Goal: Task Accomplishment & Management: Complete application form

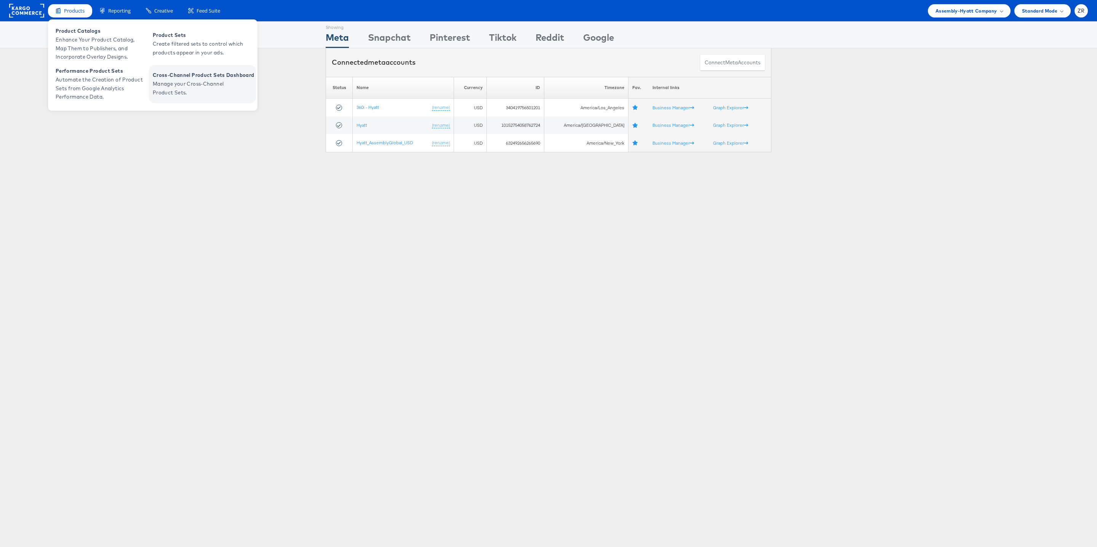
click at [178, 87] on span "Manage your Cross-Channel Product Sets." at bounding box center [198, 89] width 91 height 18
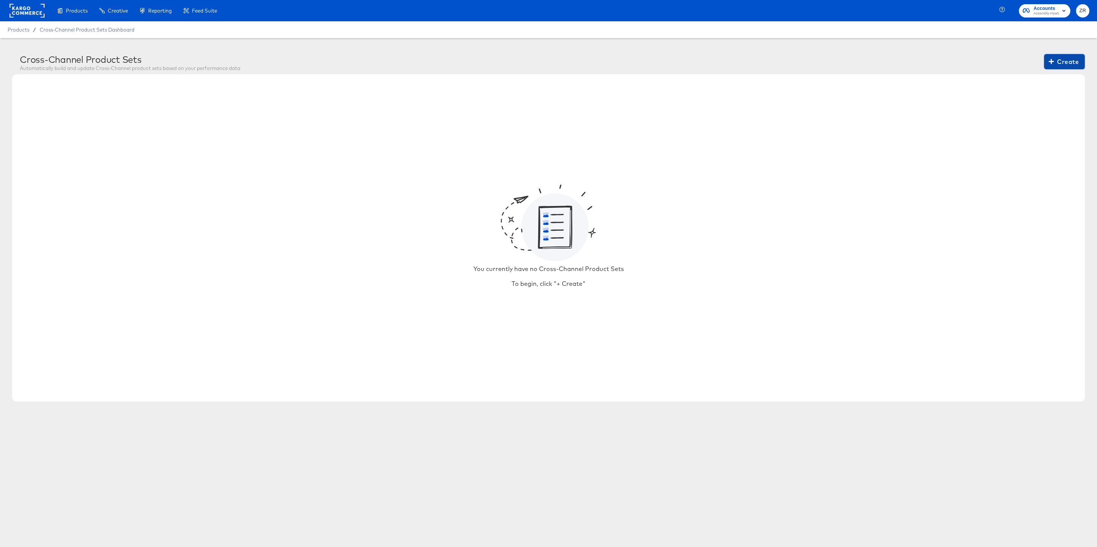
click at [1062, 63] on span "Create" at bounding box center [1064, 61] width 29 height 11
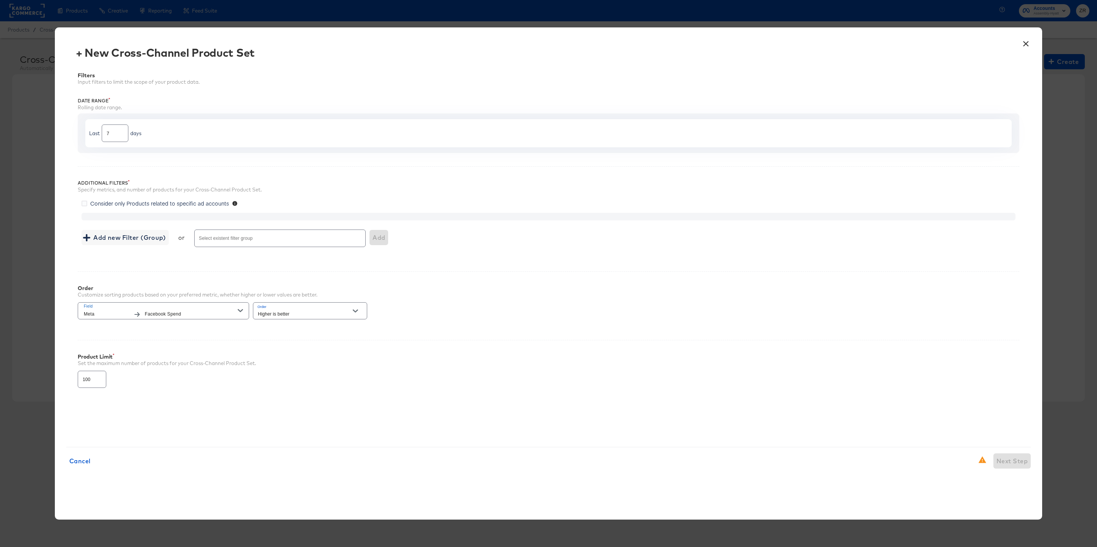
click at [164, 179] on div "Additional Filters Specify metrics, and number of products for your Cross-Chann…" at bounding box center [548, 212] width 941 height 92
click at [85, 204] on icon at bounding box center [84, 204] width 6 height 6
click at [0, 0] on input "Consider only Products related to specific ad accounts" at bounding box center [0, 0] width 0 height 0
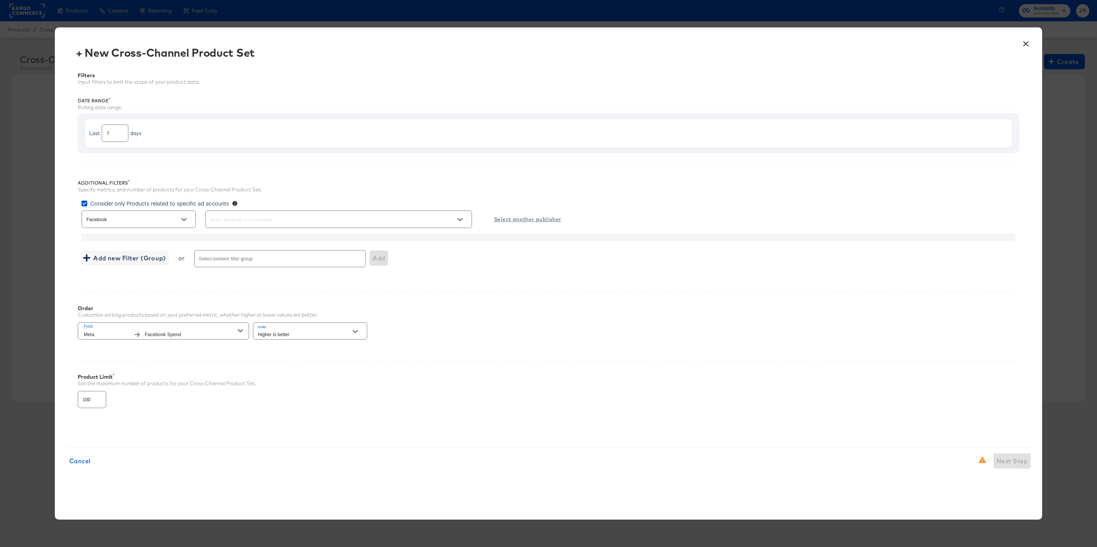
click at [184, 221] on icon "Open" at bounding box center [183, 219] width 5 height 3
click at [184, 222] on icon "Close" at bounding box center [183, 219] width 5 height 5
click at [142, 260] on span "Add new Filter (Group)" at bounding box center [125, 258] width 81 height 11
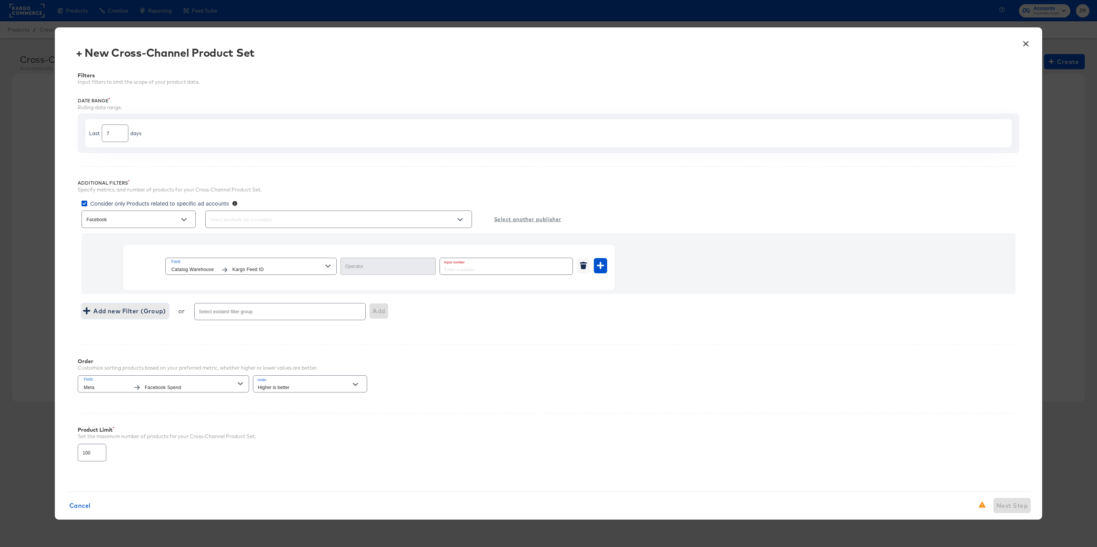
type input "Equal"
click at [125, 311] on span "Add new Filter (Group)" at bounding box center [125, 311] width 81 height 11
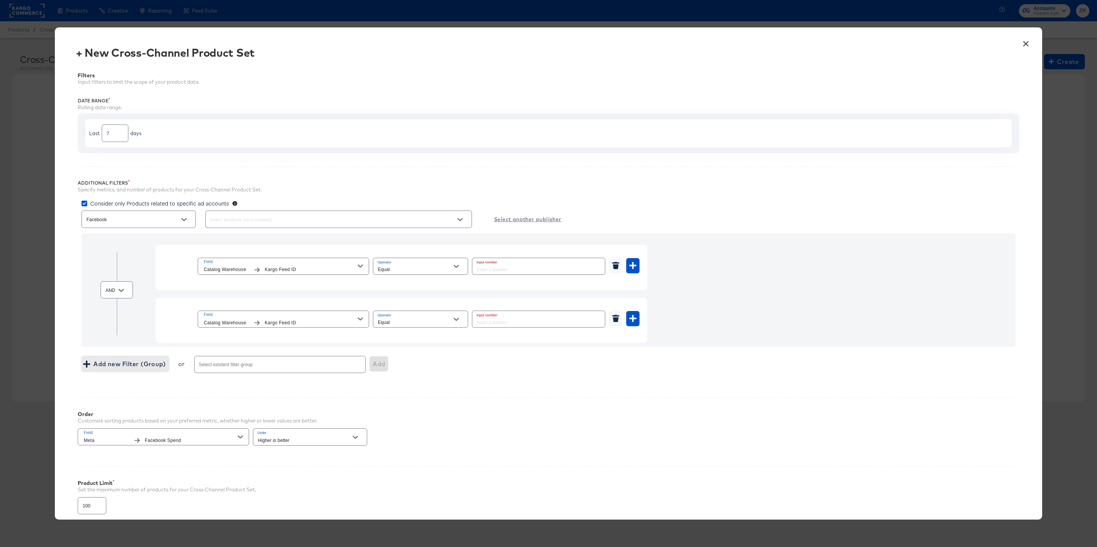
scroll to position [69, 0]
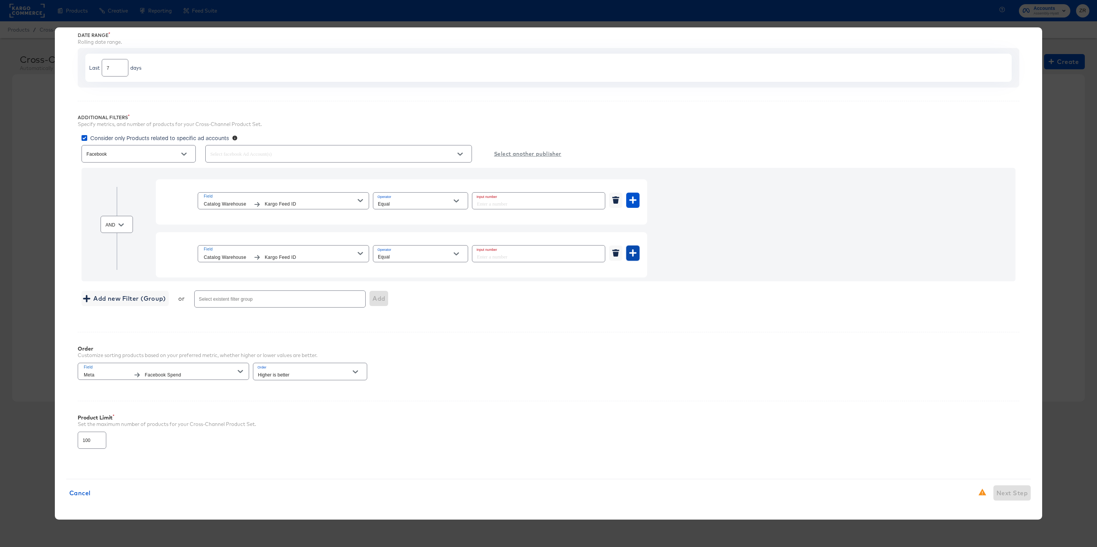
click at [635, 253] on icon "button" at bounding box center [632, 252] width 7 height 7
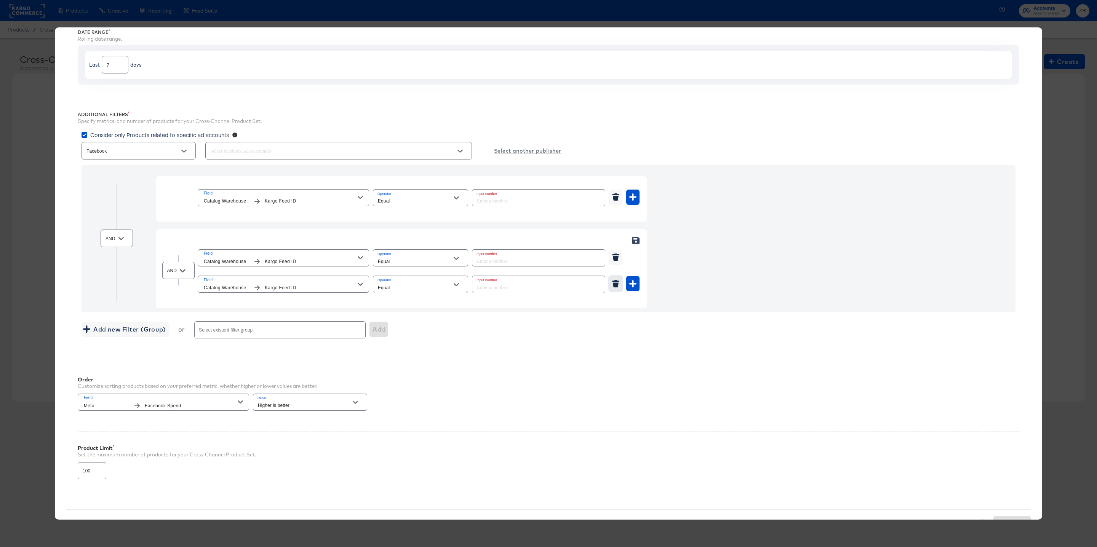
click at [612, 286] on icon "button" at bounding box center [615, 283] width 7 height 7
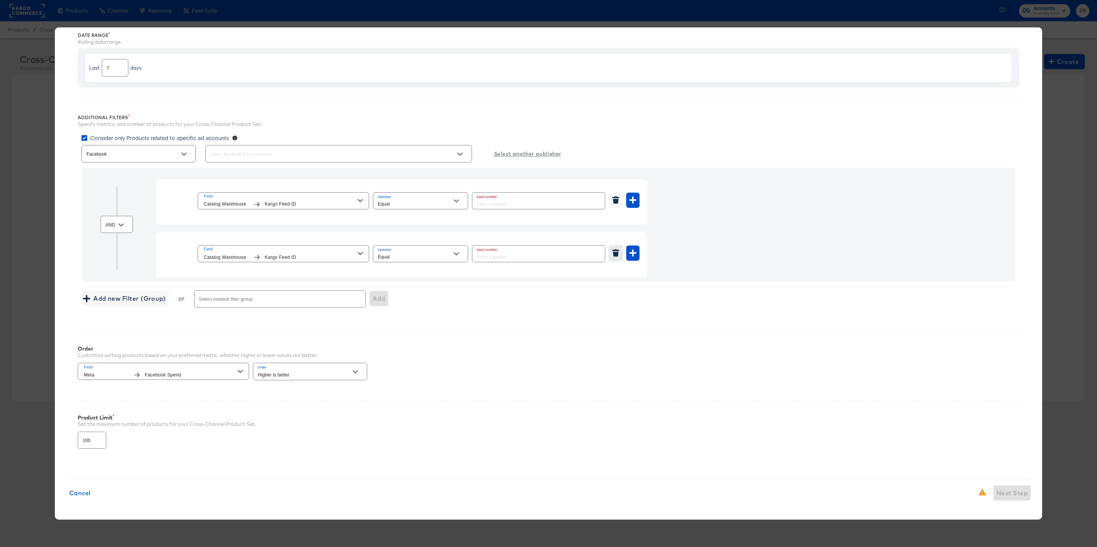
click at [616, 249] on icon "button" at bounding box center [615, 250] width 7 height 2
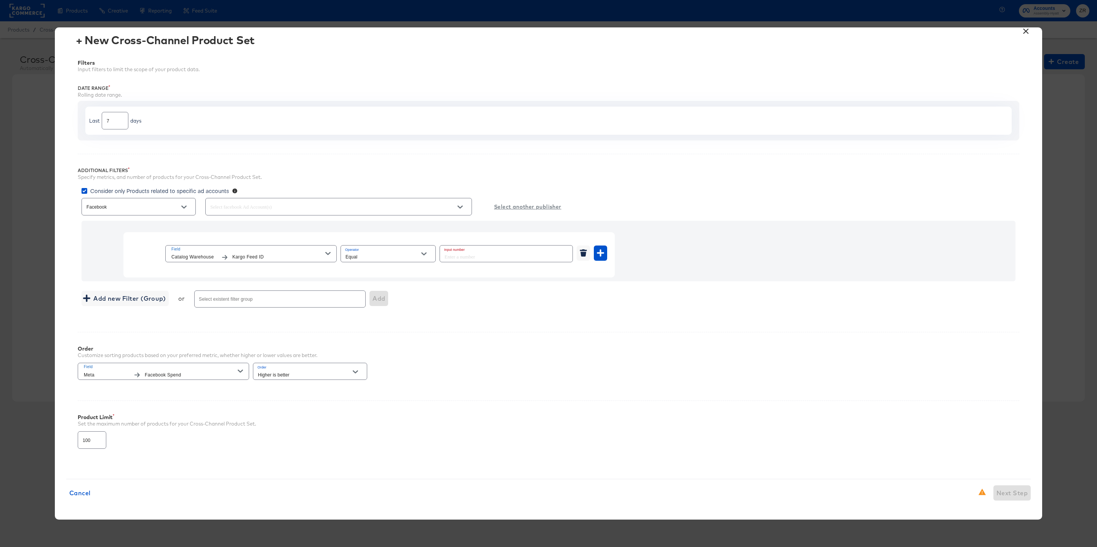
scroll to position [15, 0]
click at [584, 252] on icon "button" at bounding box center [583, 254] width 6 height 5
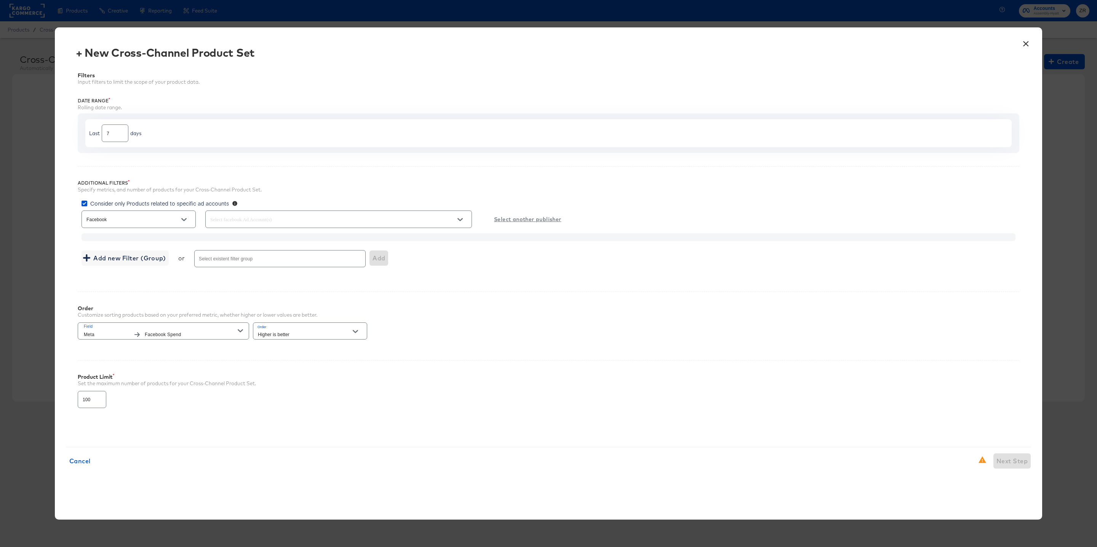
click at [169, 222] on input "Facebook" at bounding box center [133, 219] width 96 height 9
click at [141, 310] on div "Order" at bounding box center [197, 308] width 239 height 6
click at [86, 204] on icon at bounding box center [84, 204] width 6 height 6
click at [0, 0] on input "Consider only Products related to specific ad accounts" at bounding box center [0, 0] width 0 height 0
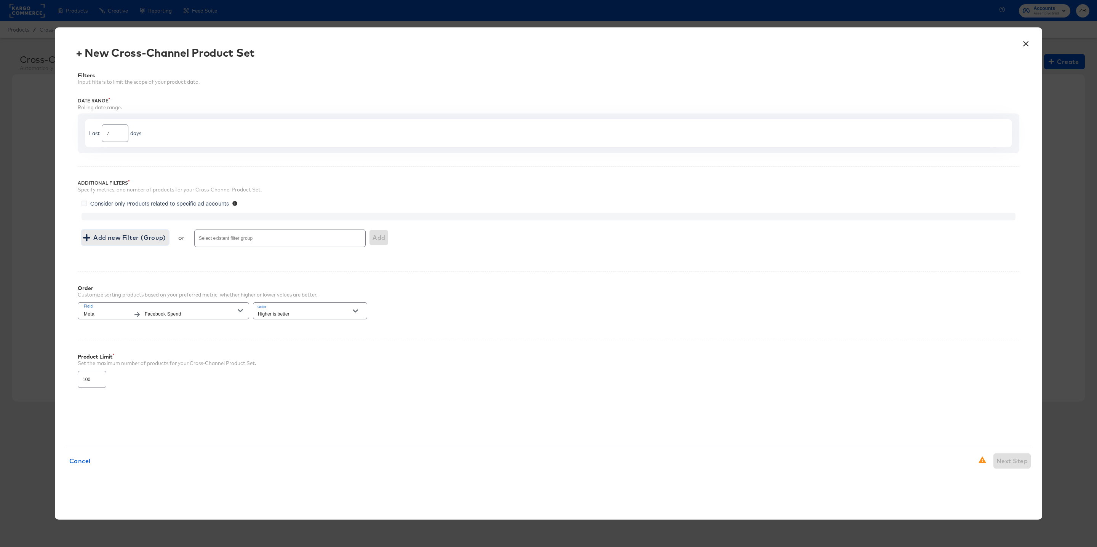
click at [142, 235] on span "Add new Filter (Group)" at bounding box center [125, 237] width 81 height 11
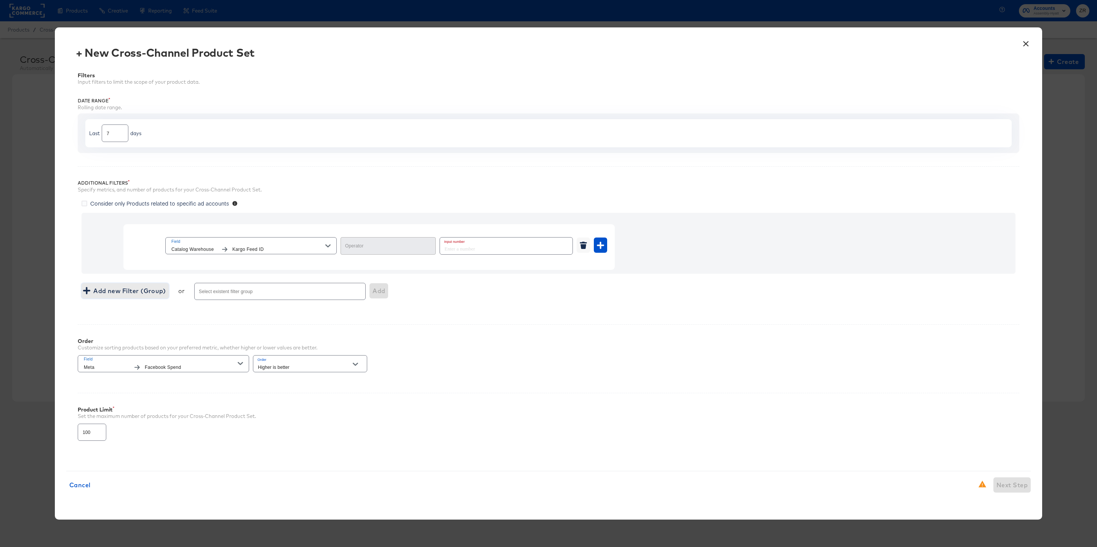
type input "Equal"
click at [314, 245] on div "Field Catalog Warehouse Kargo Feed ID" at bounding box center [248, 246] width 154 height 16
click at [148, 315] on div "Filters Input filters to limit the scope of your product data. Date Range Rolli…" at bounding box center [548, 260] width 964 height 399
click at [138, 294] on span "Add new Filter (Group)" at bounding box center [125, 291] width 81 height 11
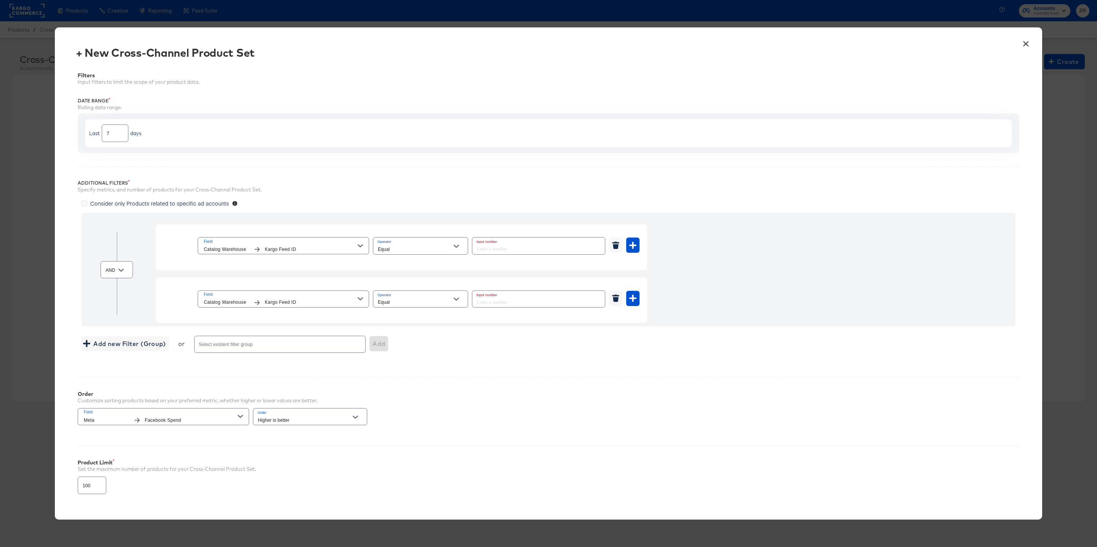
click at [230, 348] on input "Select existent filter group" at bounding box center [269, 347] width 143 height 9
click at [122, 269] on icon "Open" at bounding box center [120, 270] width 5 height 5
click at [122, 269] on icon "Close" at bounding box center [120, 270] width 5 height 5
click at [358, 247] on icon "button" at bounding box center [360, 245] width 5 height 5
click at [728, 480] on div "Product Limit Set the maximum number of products for your Cross-Channel Product…" at bounding box center [548, 473] width 941 height 55
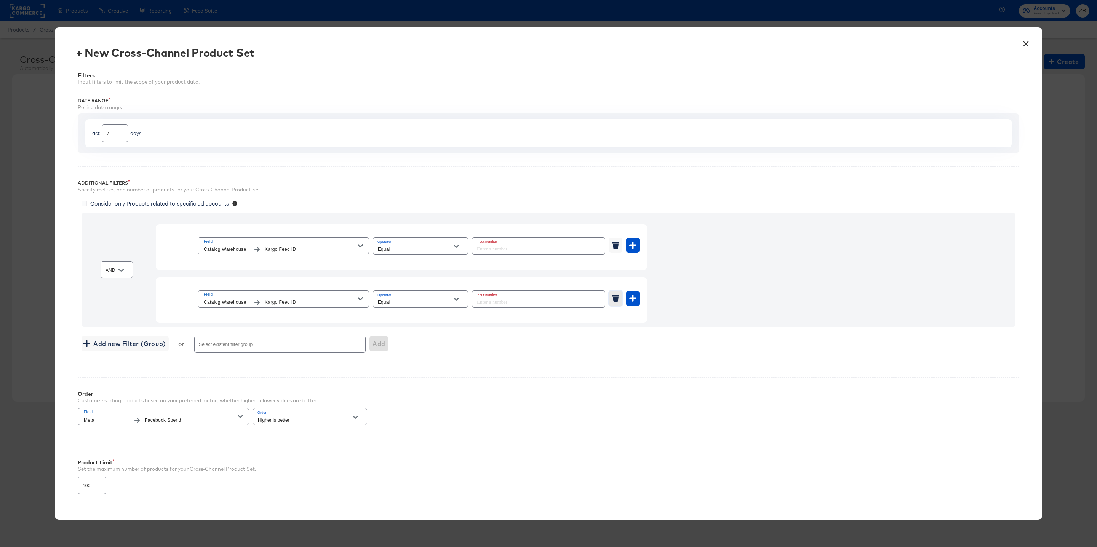
click at [613, 298] on icon "button" at bounding box center [616, 299] width 6 height 5
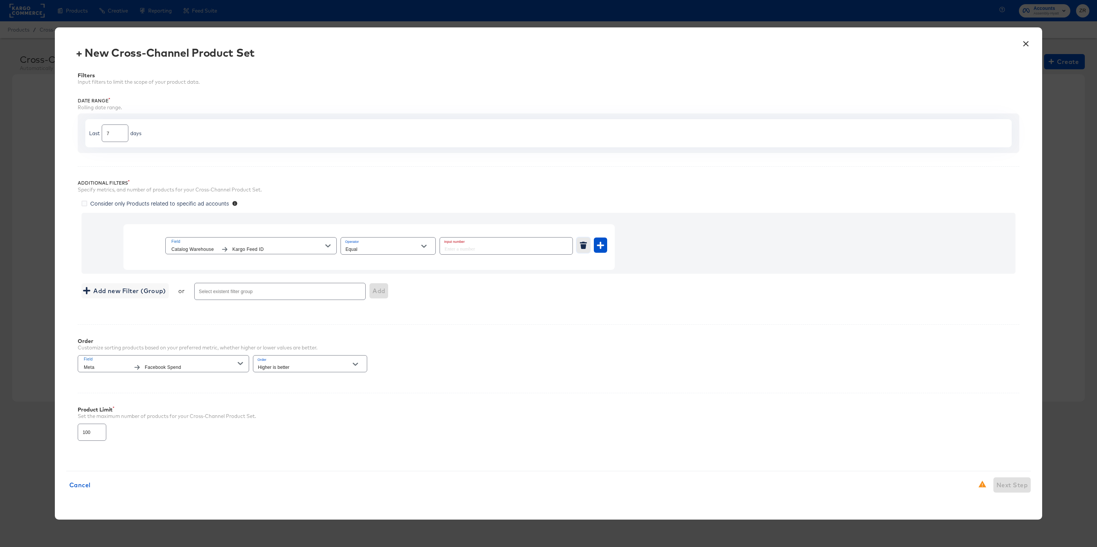
click at [585, 247] on icon "button" at bounding box center [583, 246] width 6 height 5
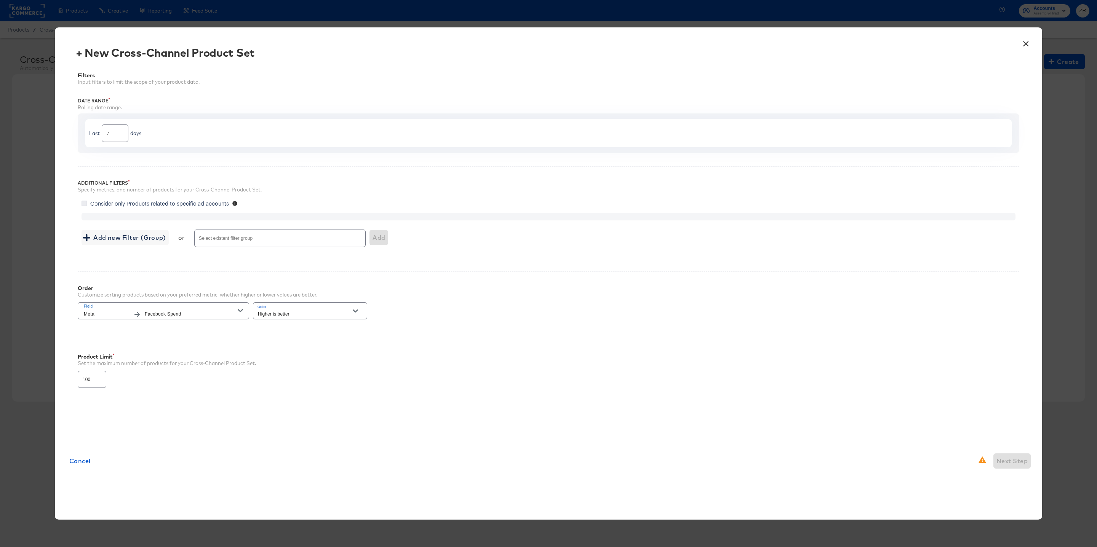
click at [83, 204] on icon at bounding box center [84, 204] width 6 height 6
click at [0, 0] on input "Consider only Products related to specific ad accounts" at bounding box center [0, 0] width 0 height 0
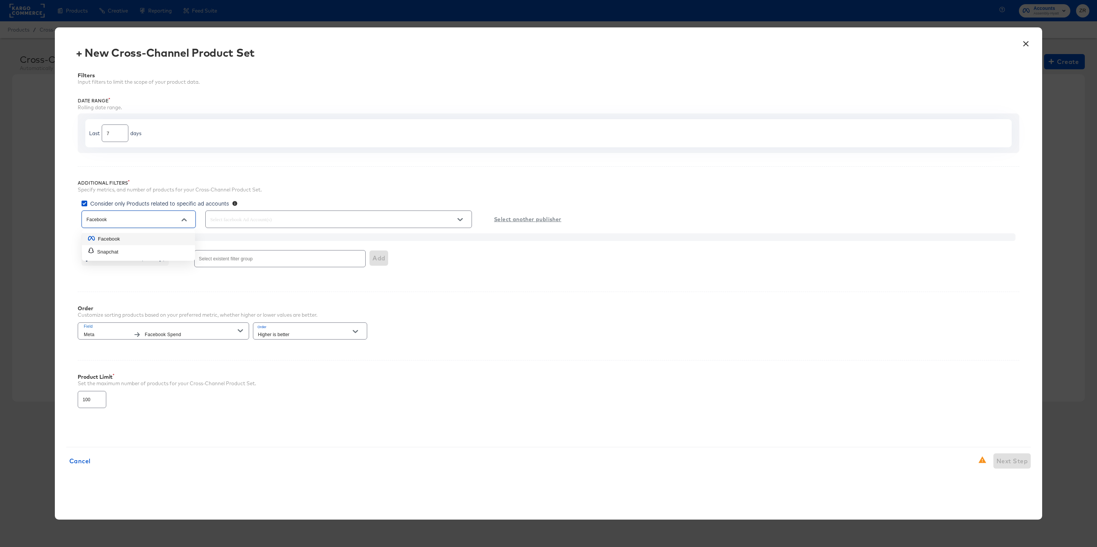
click at [123, 217] on input "Facebook" at bounding box center [133, 219] width 96 height 9
click at [163, 178] on div "Additional Filters Specify metrics, and number of products for your Cross-Chann…" at bounding box center [548, 222] width 941 height 112
click at [225, 217] on input "text" at bounding box center [328, 219] width 238 height 9
click at [554, 166] on div "Additional Filters Specify metrics, and number of products for your Cross-Chann…" at bounding box center [548, 222] width 941 height 112
click at [86, 206] on icon at bounding box center [84, 204] width 6 height 6
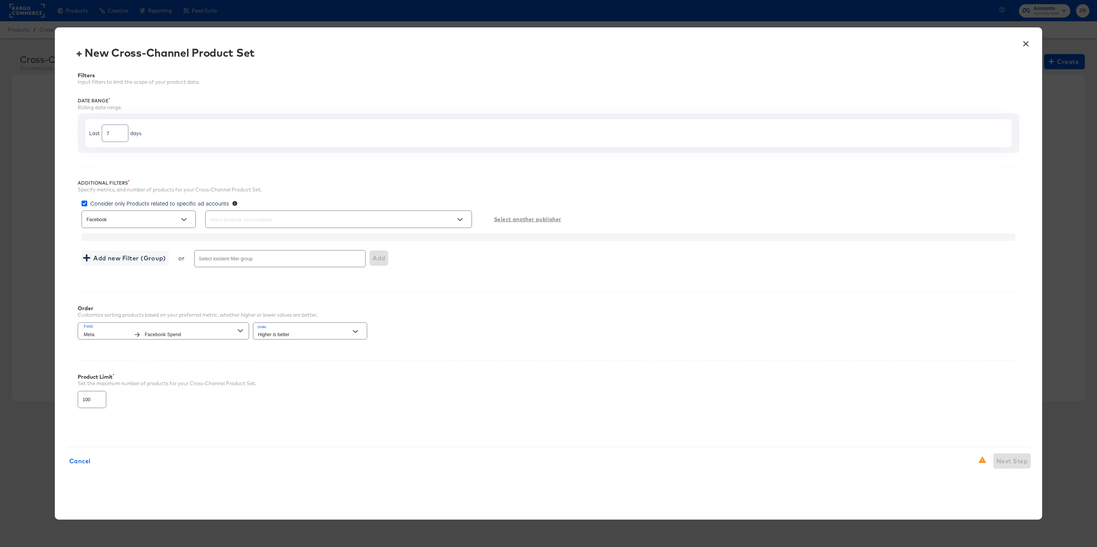
click at [0, 0] on input "Consider only Products related to specific ad accounts" at bounding box center [0, 0] width 0 height 0
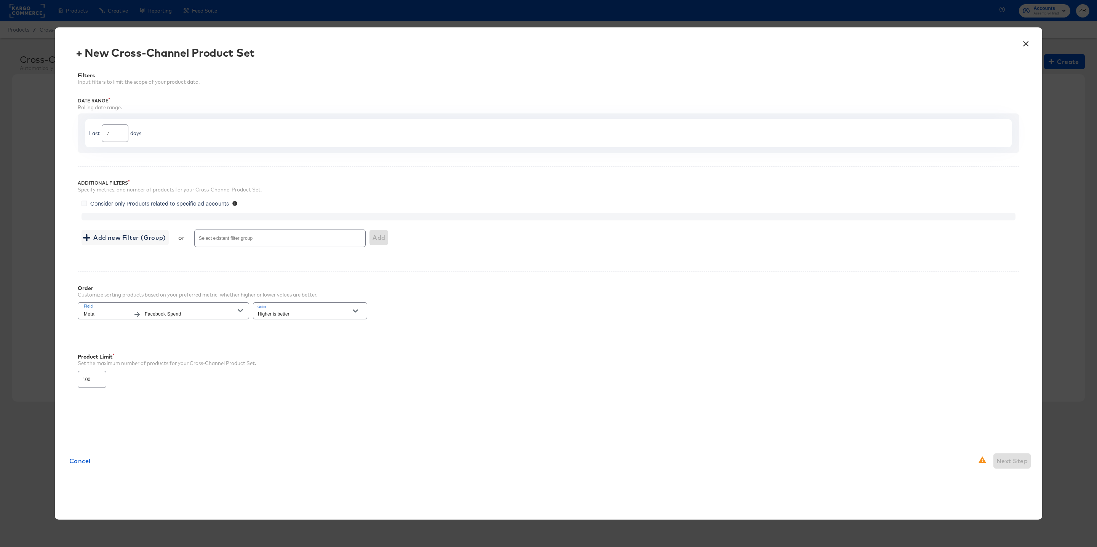
click at [112, 216] on div at bounding box center [548, 217] width 934 height 8
click at [124, 218] on div at bounding box center [548, 217] width 934 height 8
click at [85, 204] on icon at bounding box center [84, 204] width 6 height 6
click at [0, 0] on input "Consider only Products related to specific ad accounts" at bounding box center [0, 0] width 0 height 0
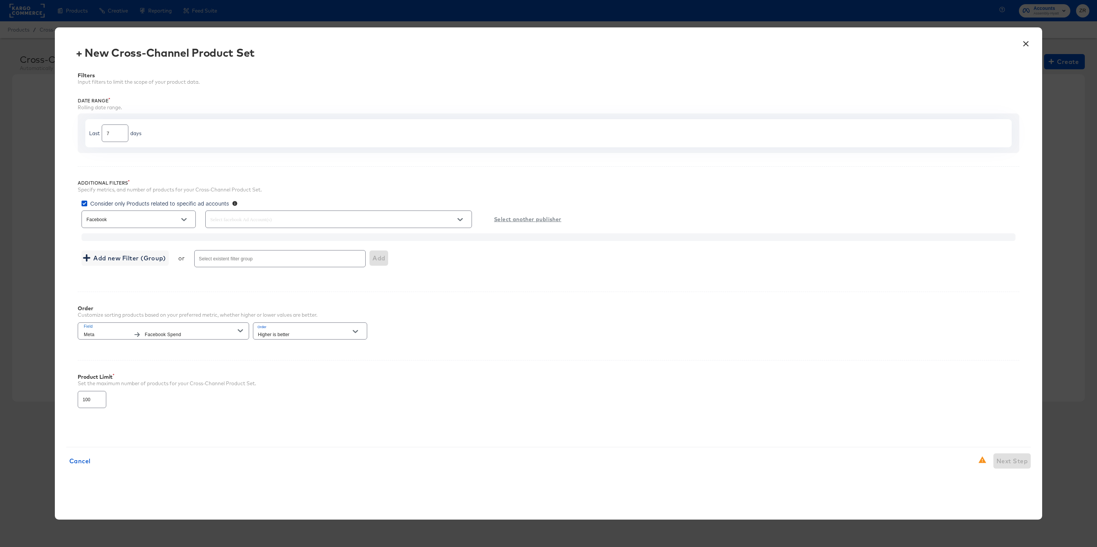
click at [461, 218] on icon "Open" at bounding box center [459, 219] width 5 height 5
click at [216, 238] on icon at bounding box center [215, 239] width 6 height 6
click at [0, 0] on input "SELECT ALL" at bounding box center [0, 0] width 0 height 0
click at [187, 219] on button "Open" at bounding box center [183, 219] width 11 height 11
click at [294, 220] on input "text" at bounding box center [328, 219] width 238 height 9
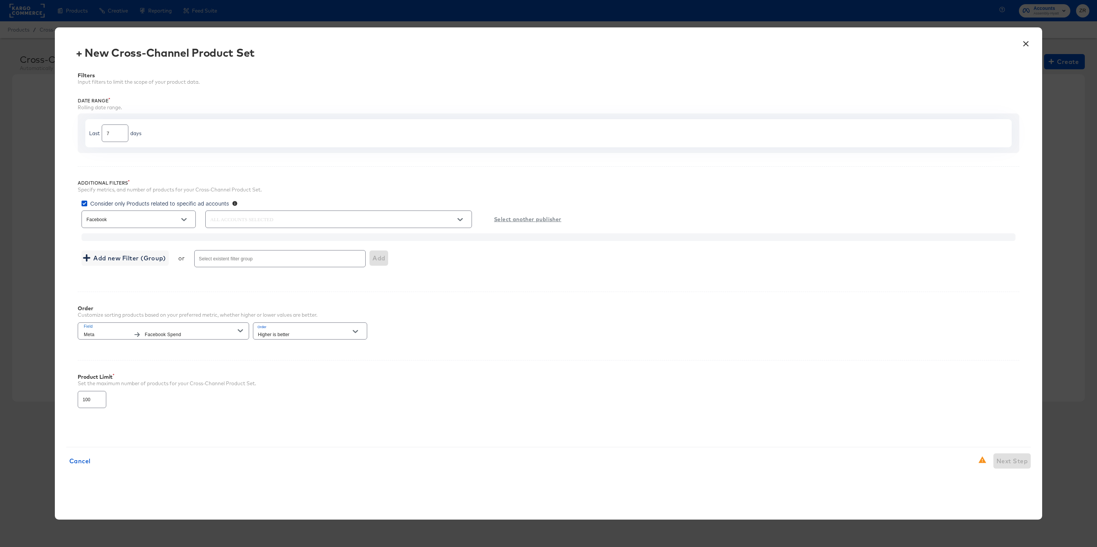
click at [516, 219] on u "Select another publisher" at bounding box center [527, 220] width 67 height 10
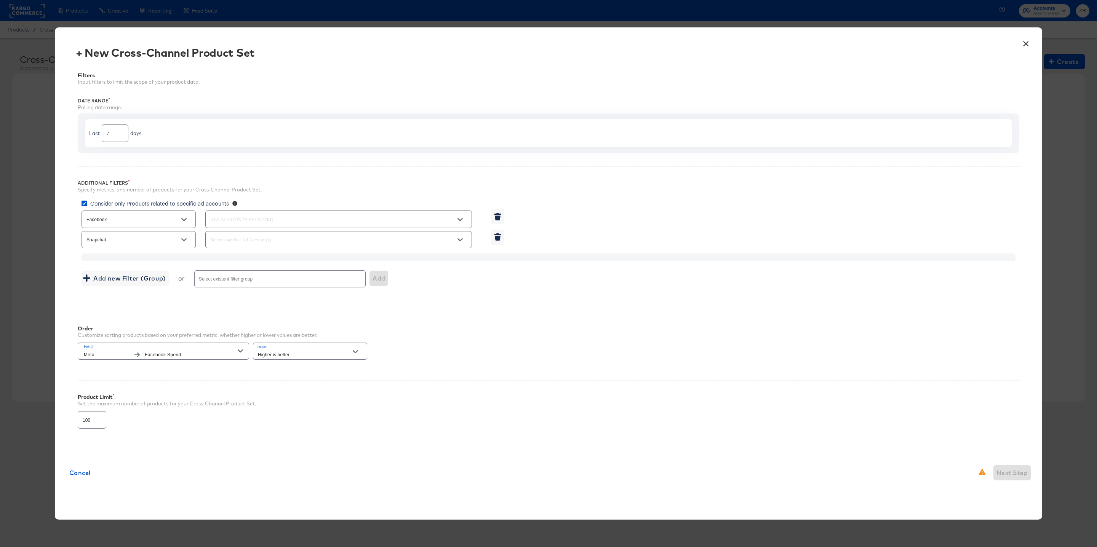
click at [181, 238] on icon "Open" at bounding box center [183, 239] width 5 height 5
click at [187, 223] on button "Open" at bounding box center [183, 219] width 11 height 11
click at [187, 223] on button "Close" at bounding box center [183, 219] width 11 height 11
click at [337, 224] on input "text" at bounding box center [328, 219] width 238 height 9
click at [213, 239] on icon at bounding box center [215, 239] width 6 height 6
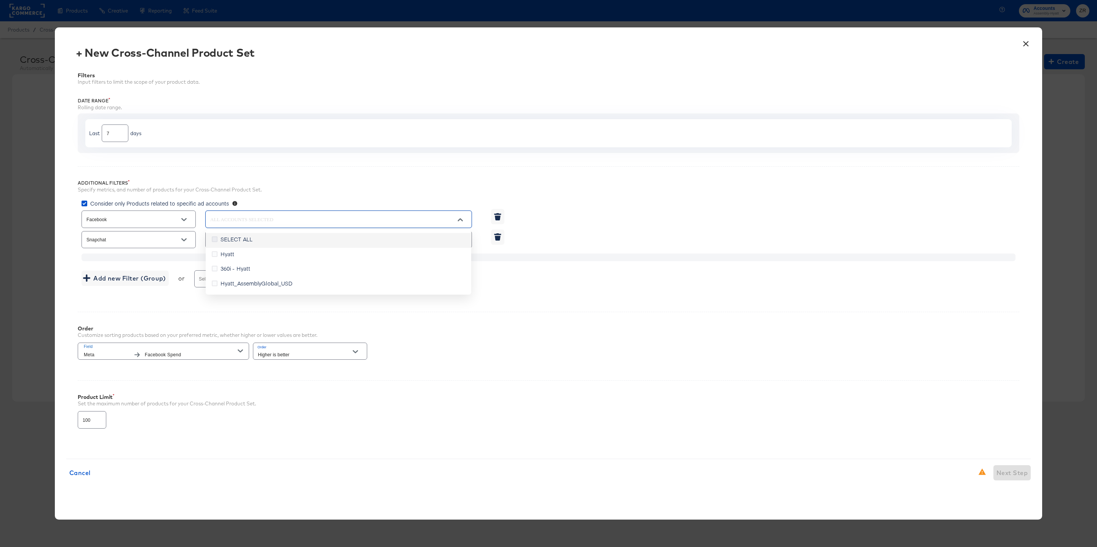
click at [0, 0] on input "SELECT ALL" at bounding box center [0, 0] width 0 height 0
click at [369, 104] on div "Rolling date range." at bounding box center [548, 107] width 941 height 7
click at [1027, 45] on button "×" at bounding box center [1026, 42] width 14 height 14
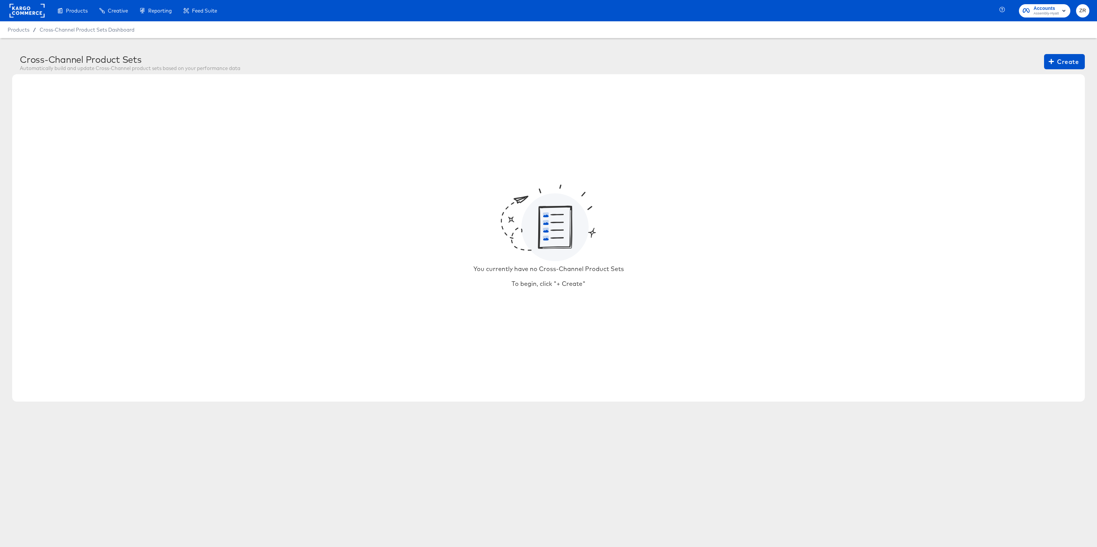
click at [1039, 11] on span "Assembly-Hyatt" at bounding box center [1046, 14] width 26 height 6
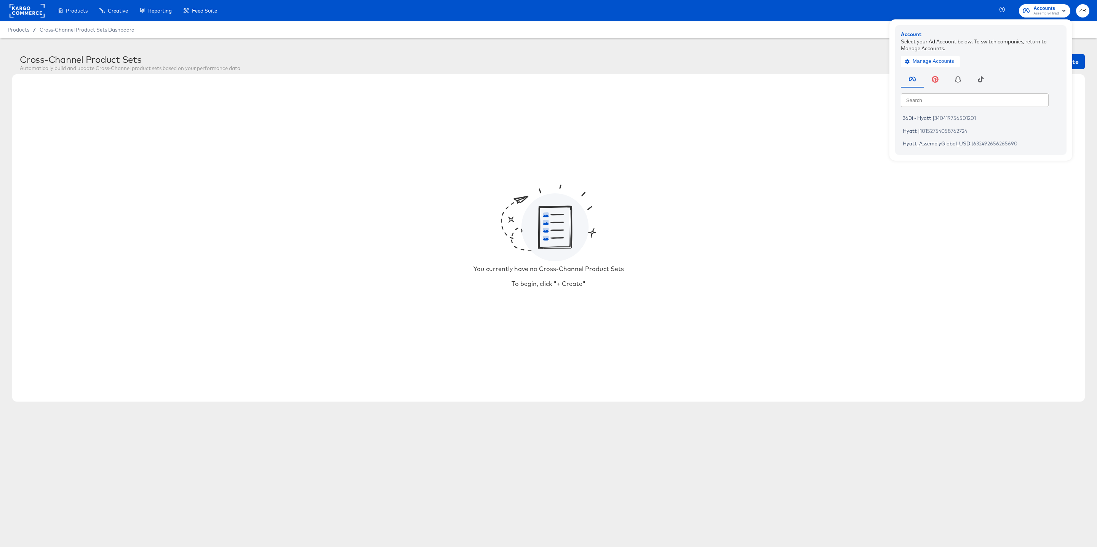
click at [725, 86] on div "You currently have no Cross-Channel Product Sets To begin, click "+ Create"" at bounding box center [548, 237] width 1072 height 327
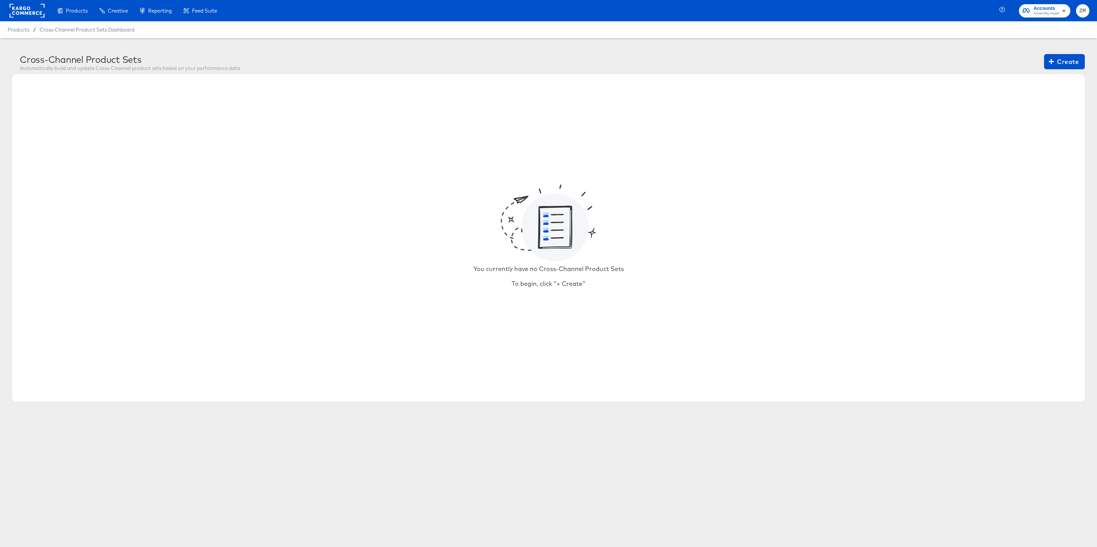
click at [40, 11] on rect at bounding box center [27, 11] width 35 height 14
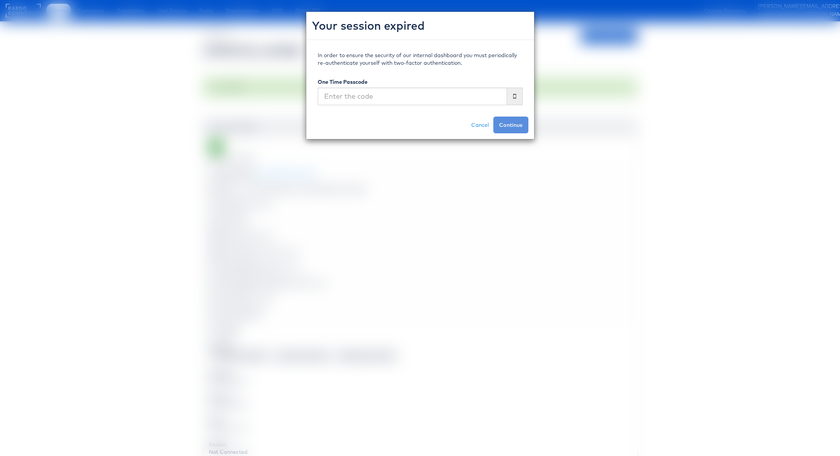
scroll to position [646, 5]
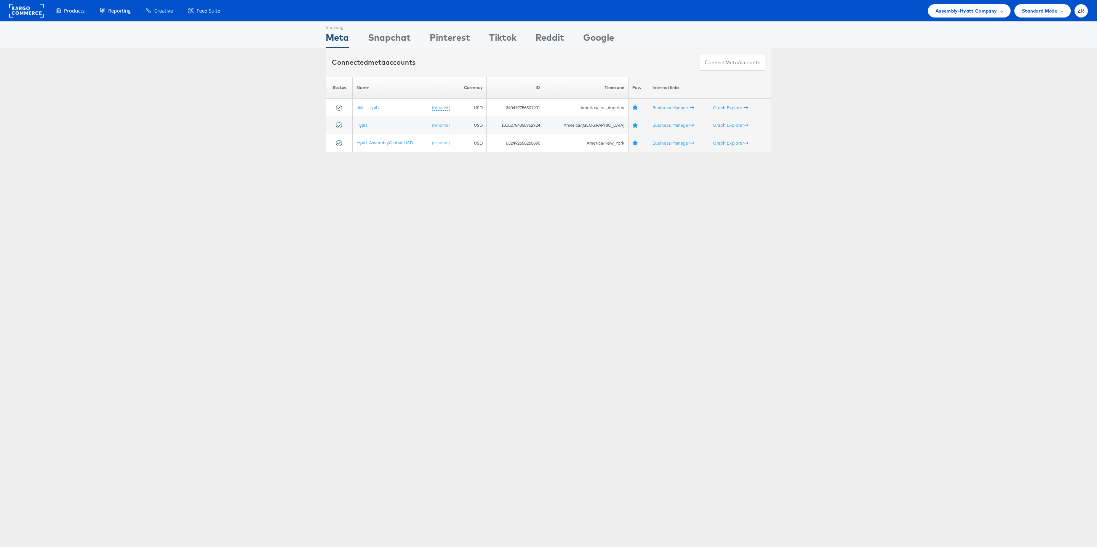
click at [993, 11] on span "Assembly-Hyatt Company" at bounding box center [966, 11] width 62 height 8
click at [948, 89] on link "Kargo Commerce - [PERSON_NAME]" at bounding box center [955, 89] width 98 height 8
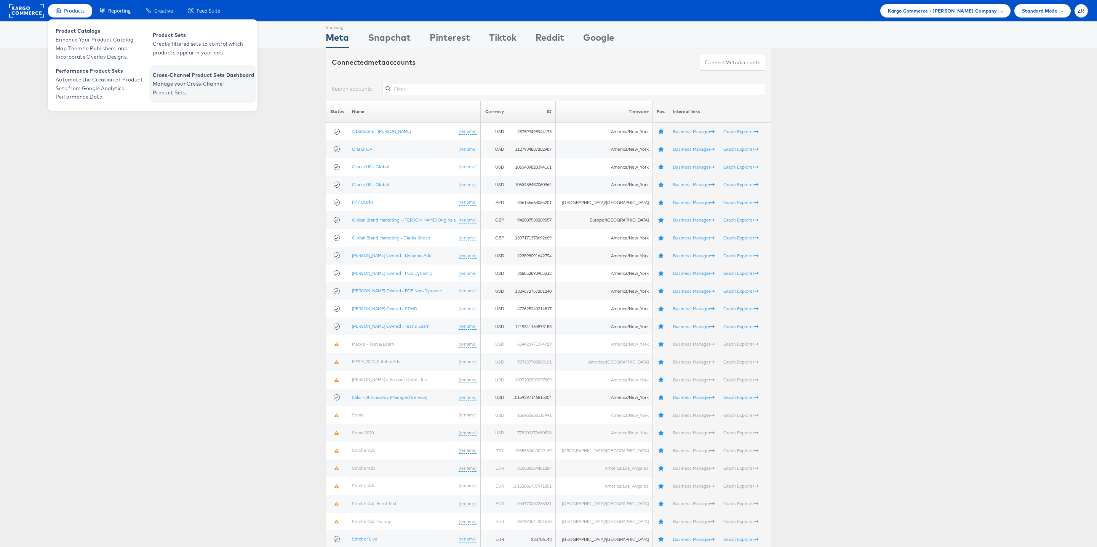
click at [194, 81] on span "Manage your Cross-Channel Product Sets." at bounding box center [198, 89] width 91 height 18
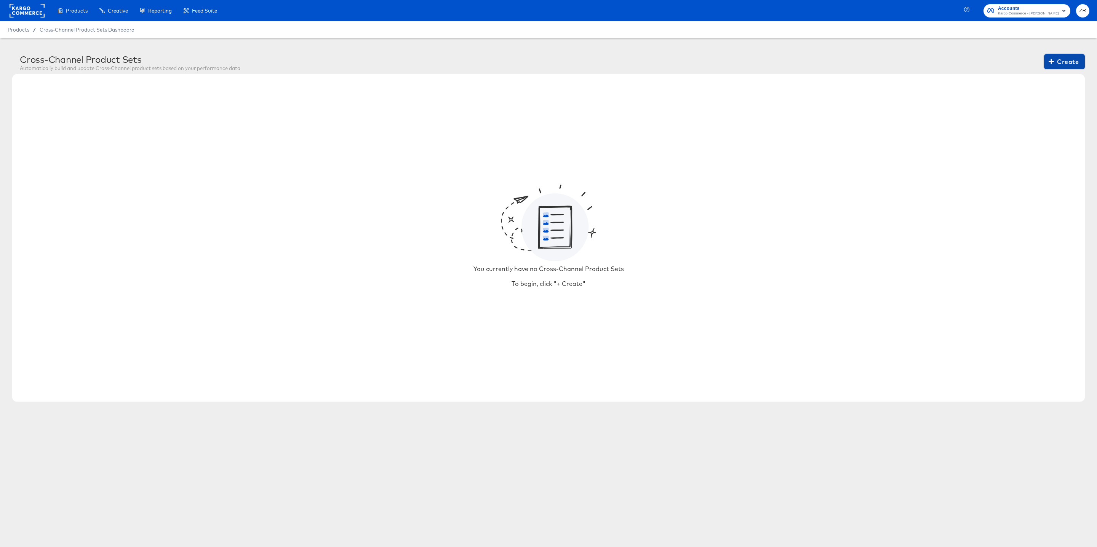
click at [1059, 54] on button "Create" at bounding box center [1064, 61] width 41 height 15
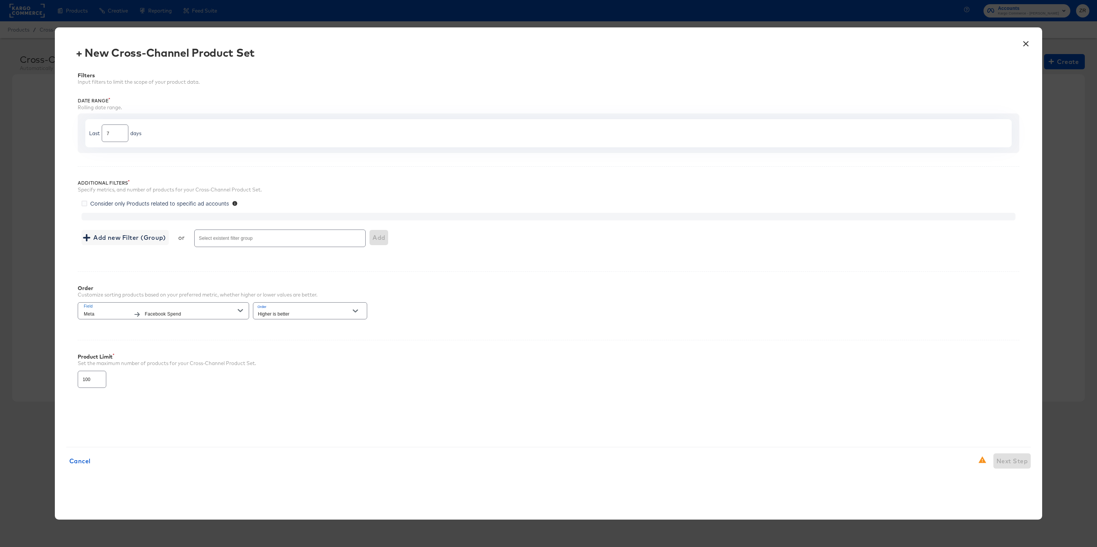
click at [87, 205] on label "Consider only Products related to specific ad accounts" at bounding box center [156, 204] width 150 height 8
click at [0, 0] on input "Consider only Products related to specific ad accounts" at bounding box center [0, 0] width 0 height 0
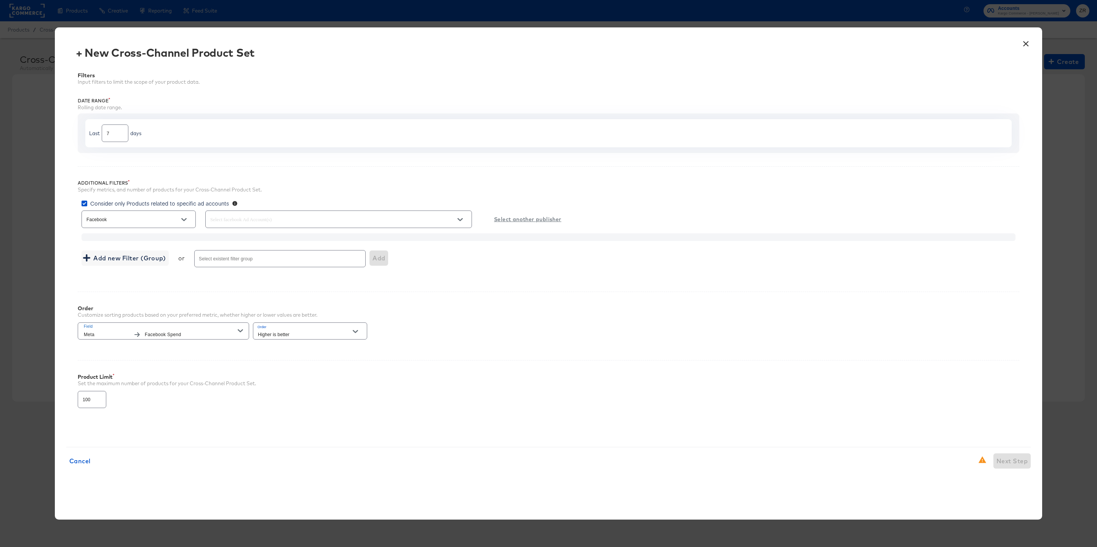
click at [110, 221] on input "Facebook" at bounding box center [133, 219] width 96 height 9
click at [235, 215] on input "text" at bounding box center [328, 219] width 238 height 9
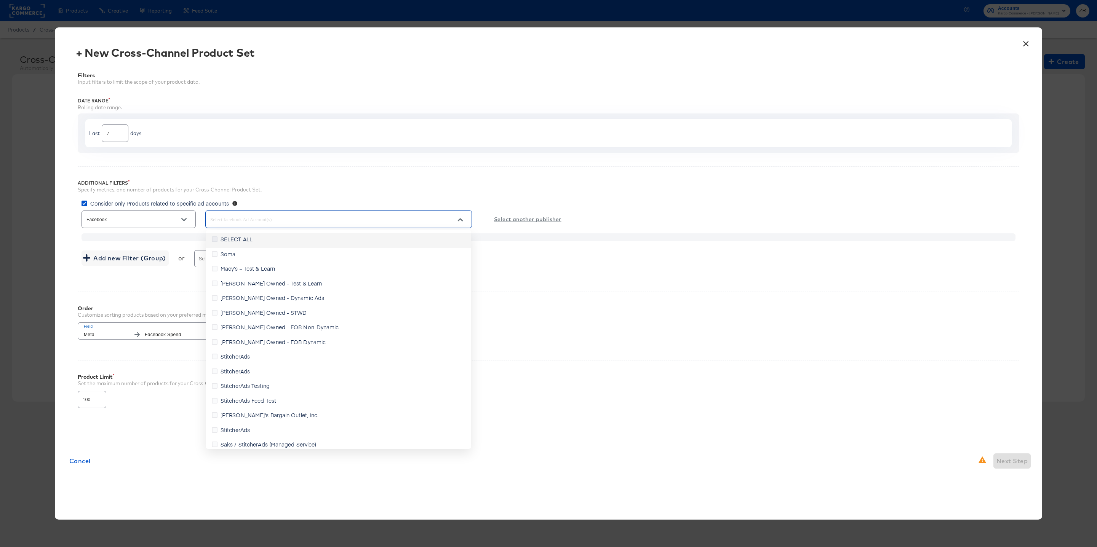
click at [213, 237] on icon at bounding box center [215, 239] width 6 height 6
click at [0, 0] on input "SELECT ALL" at bounding box center [0, 0] width 0 height 0
click at [185, 218] on icon "Open" at bounding box center [183, 219] width 5 height 5
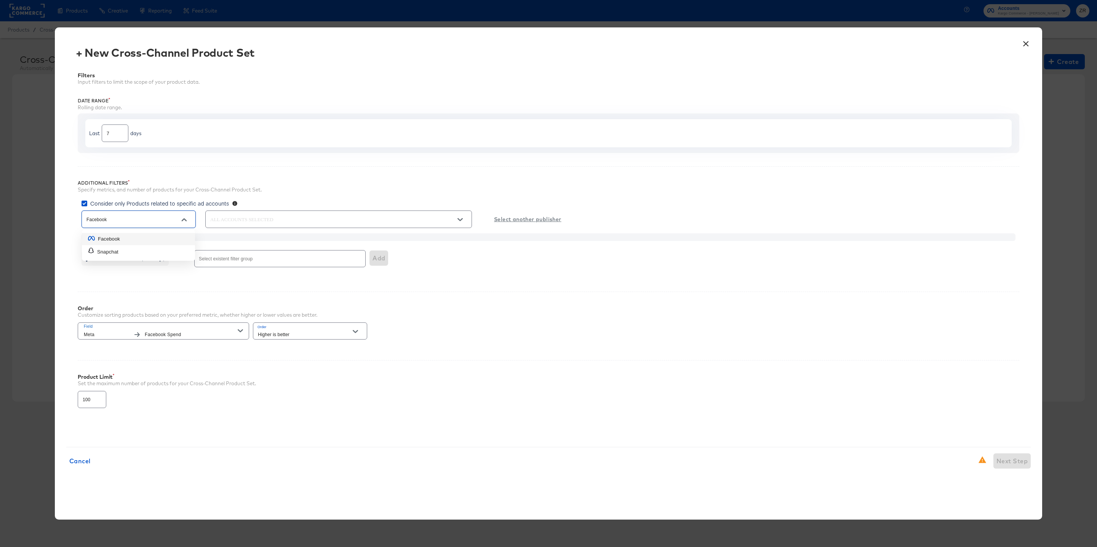
click at [185, 218] on icon "Close" at bounding box center [183, 219] width 5 height 5
click at [532, 220] on u "Select another publisher" at bounding box center [527, 220] width 67 height 10
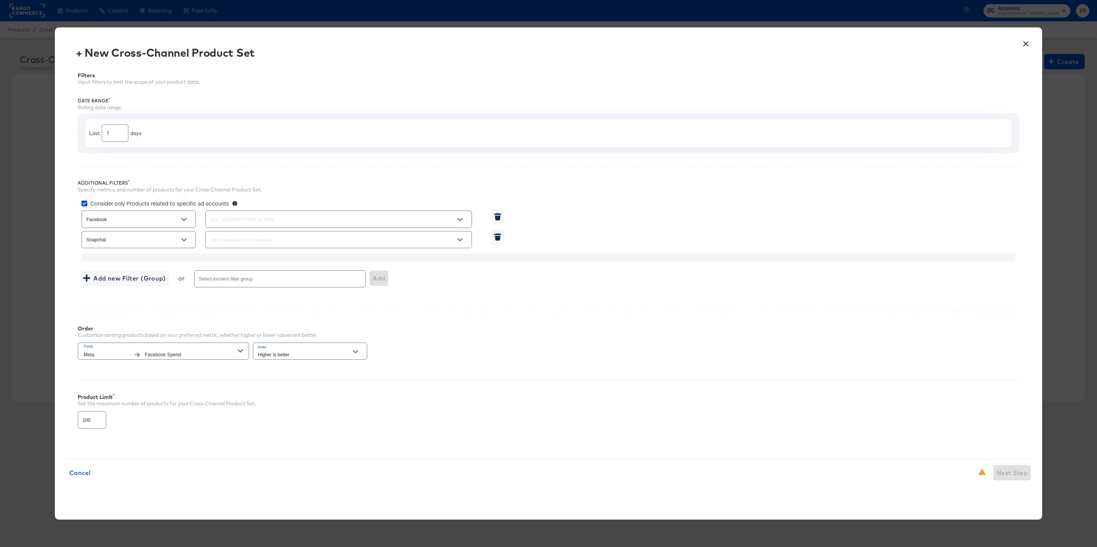
click at [177, 237] on div at bounding box center [184, 239] width 16 height 11
click at [185, 238] on icon "Open" at bounding box center [183, 239] width 5 height 5
click at [185, 238] on icon "Close" at bounding box center [183, 239] width 5 height 5
click at [499, 241] on button "button" at bounding box center [497, 237] width 13 height 15
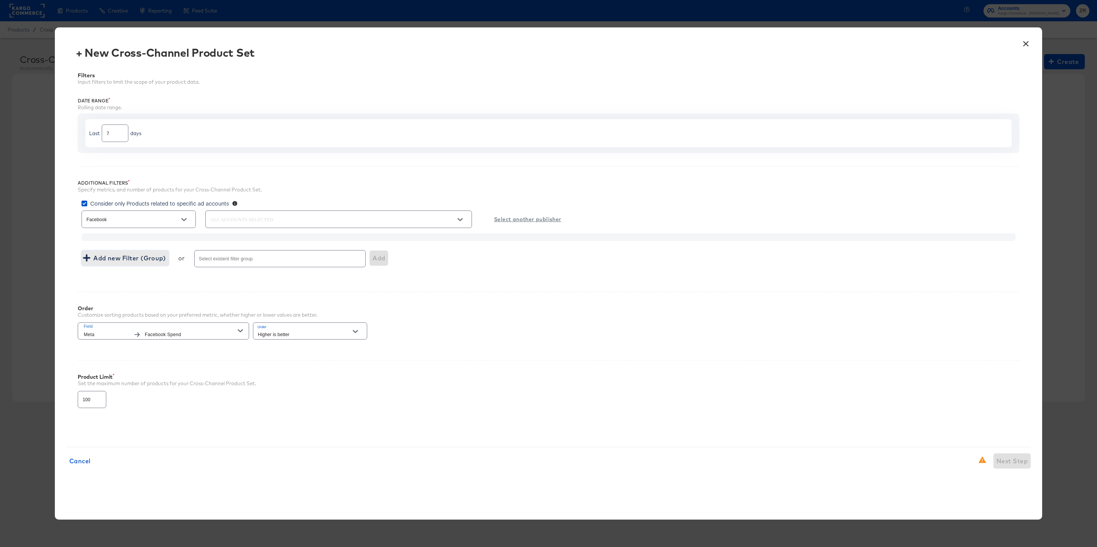
click at [132, 259] on span "Add new Filter (Group)" at bounding box center [125, 258] width 81 height 11
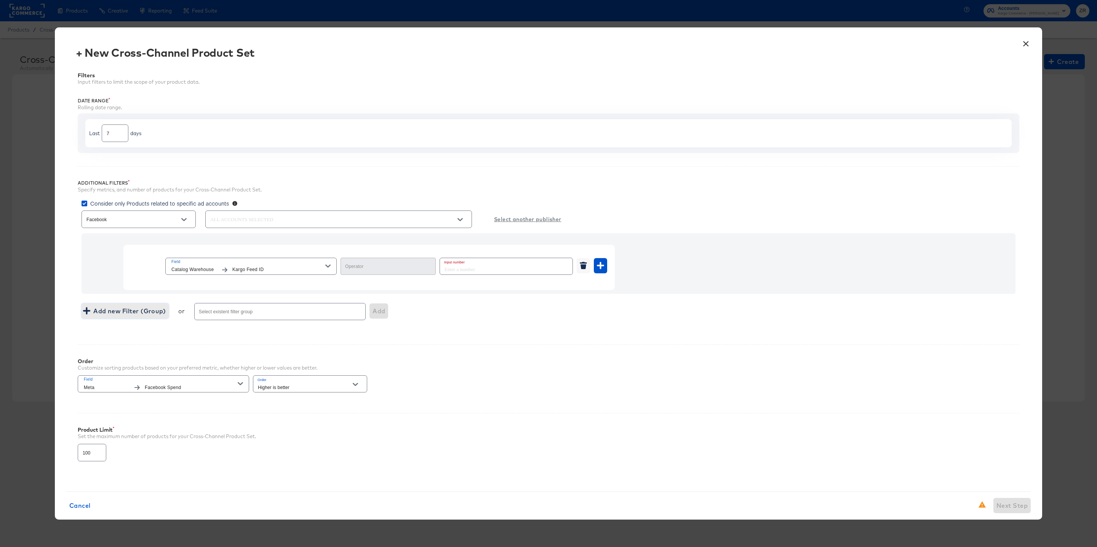
type input "Equal"
click at [332, 269] on button "Field Catalog Warehouse Kargo Feed ID" at bounding box center [250, 266] width 171 height 17
click at [539, 321] on div "Add new Filter (Group) or Select existent filter group Add" at bounding box center [548, 312] width 934 height 20
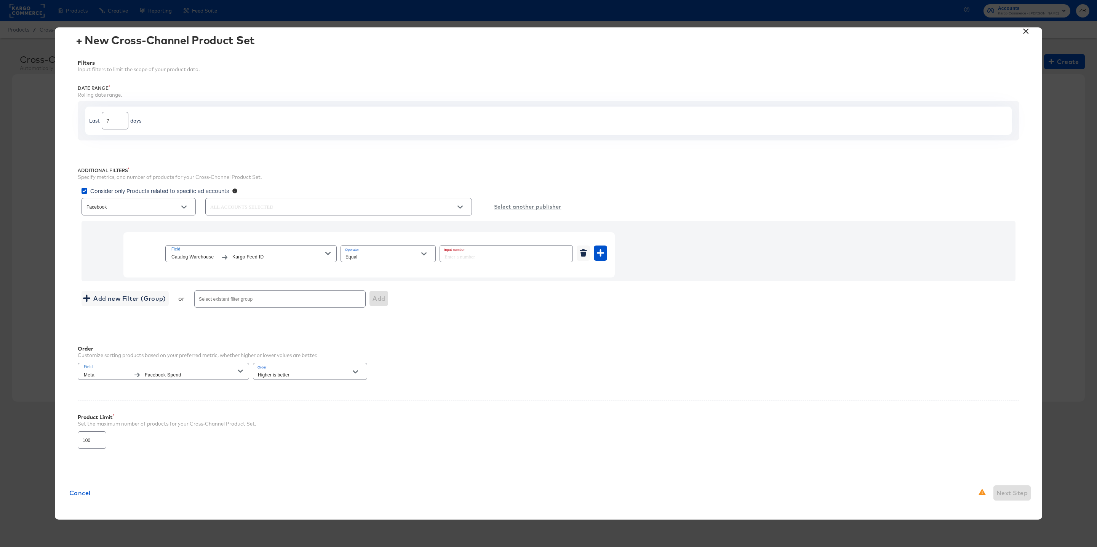
click at [195, 371] on span "Facebook Spend" at bounding box center [191, 375] width 93 height 8
click at [92, 372] on span "Meta" at bounding box center [107, 375] width 46 height 8
click at [318, 377] on input "Higher is better" at bounding box center [304, 374] width 96 height 9
click at [518, 371] on div "Order Customize sorting products based on your preferred metric, whether higher…" at bounding box center [548, 359] width 941 height 55
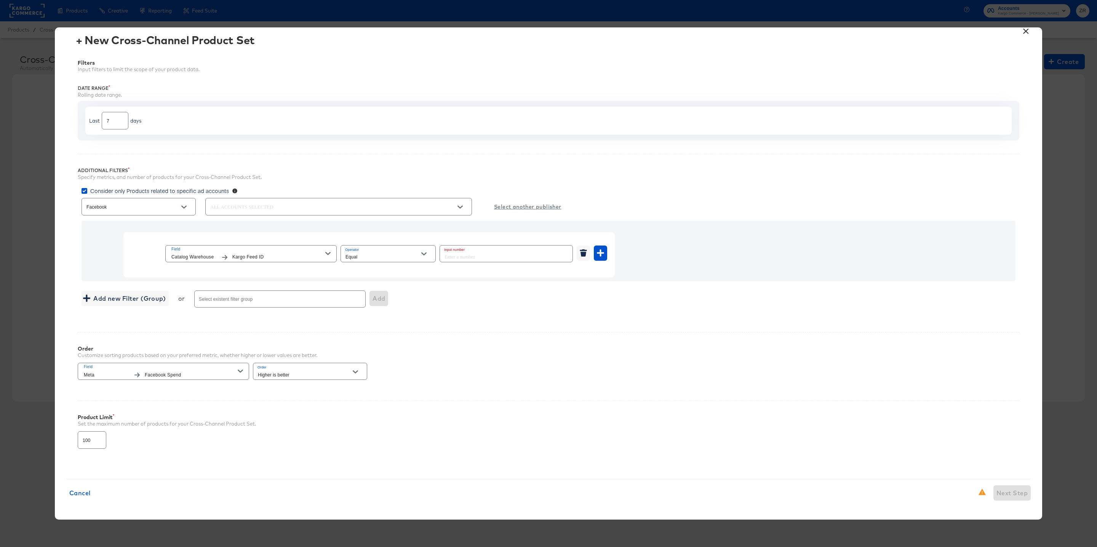
scroll to position [0, 0]
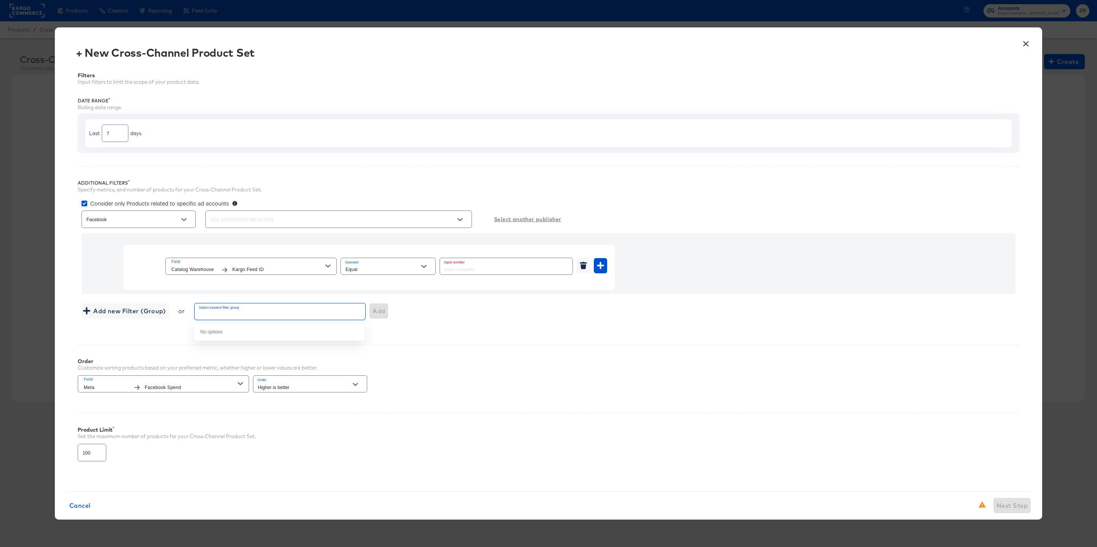
click at [235, 313] on input "Select existent filter group" at bounding box center [269, 315] width 143 height 9
click at [123, 330] on div "Additional Filters Specify metrics, and number of products for your Cross-Chann…" at bounding box center [548, 248] width 941 height 165
click at [120, 315] on span "Add new Filter (Group)" at bounding box center [125, 311] width 81 height 11
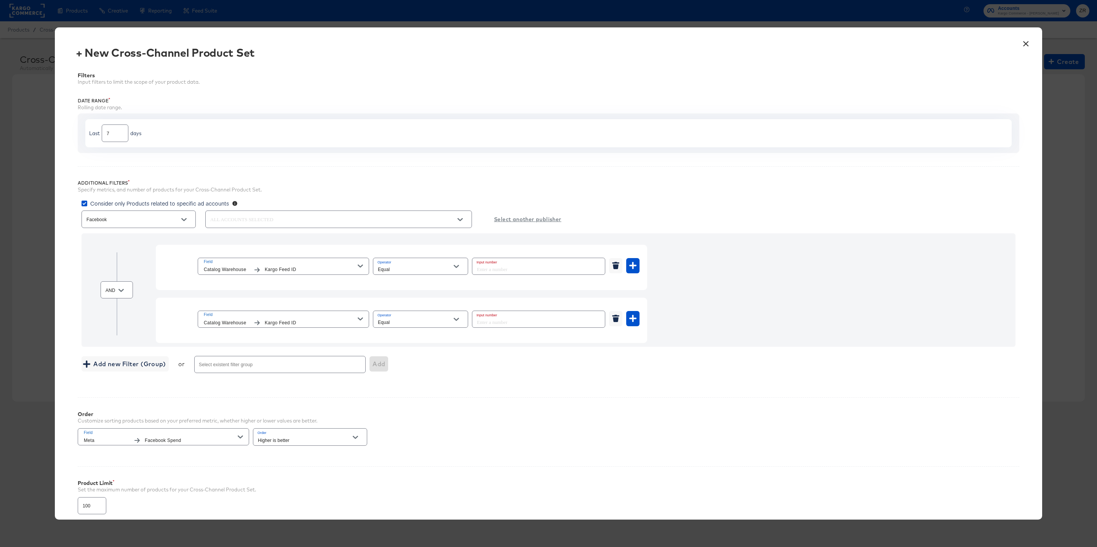
click at [257, 223] on input "text" at bounding box center [328, 219] width 238 height 9
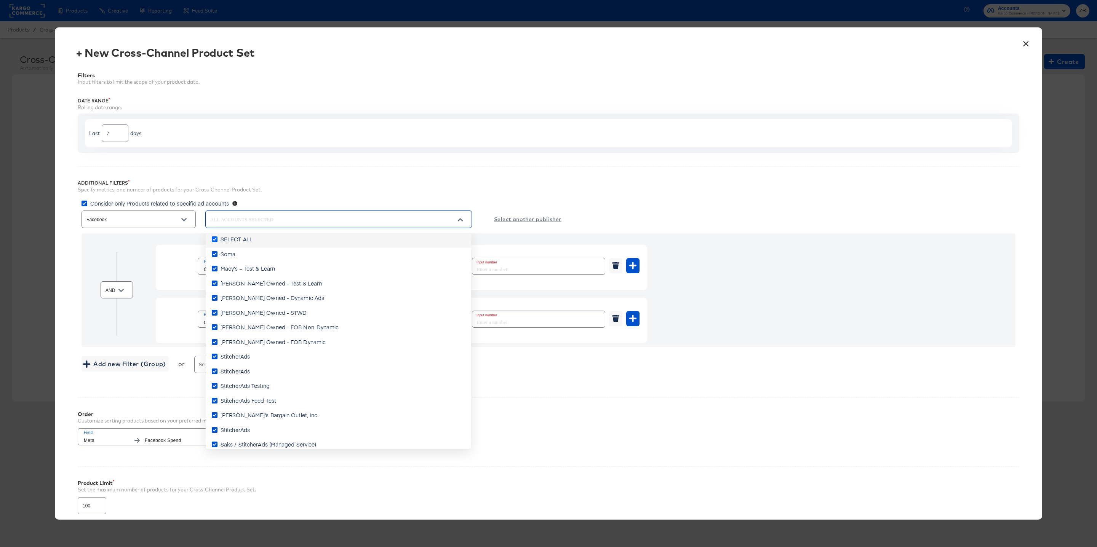
click at [216, 238] on icon at bounding box center [215, 239] width 6 height 6
click at [0, 0] on input "SELECT ALL" at bounding box center [0, 0] width 0 height 0
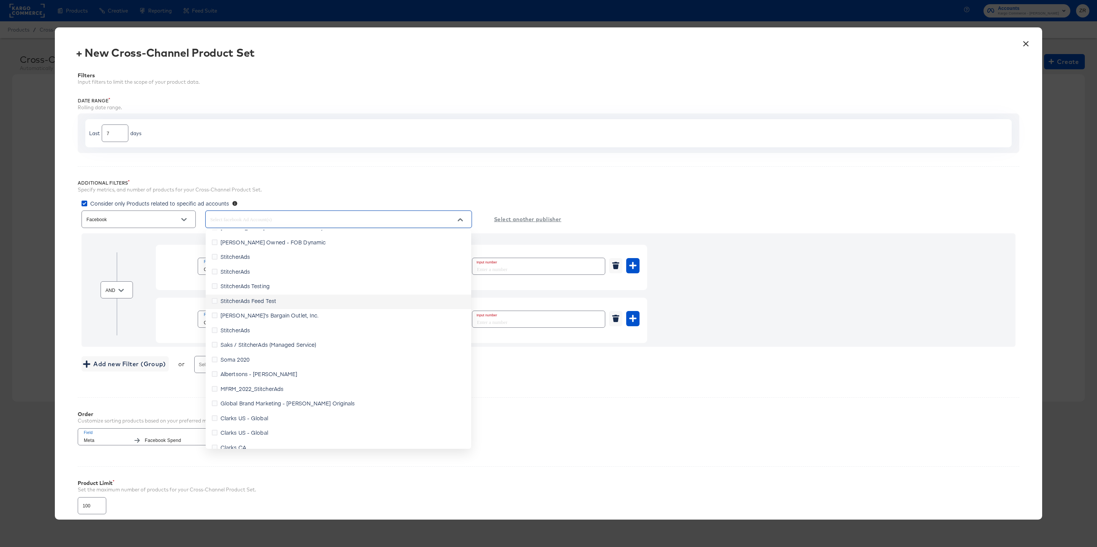
scroll to position [149, 0]
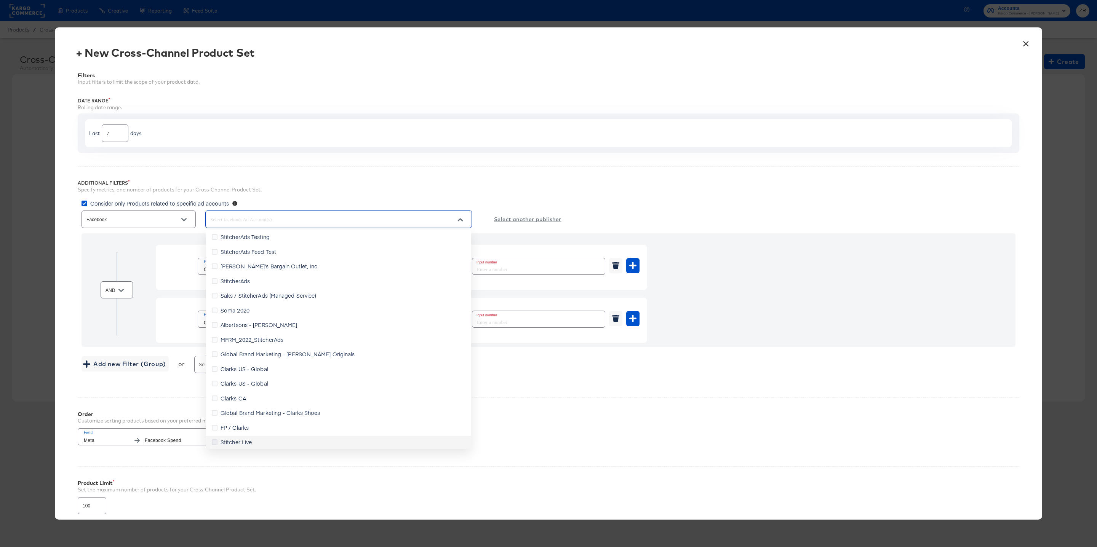
click at [214, 439] on icon at bounding box center [215, 442] width 6 height 6
click at [0, 0] on input "Stitcher Live" at bounding box center [0, 0] width 0 height 0
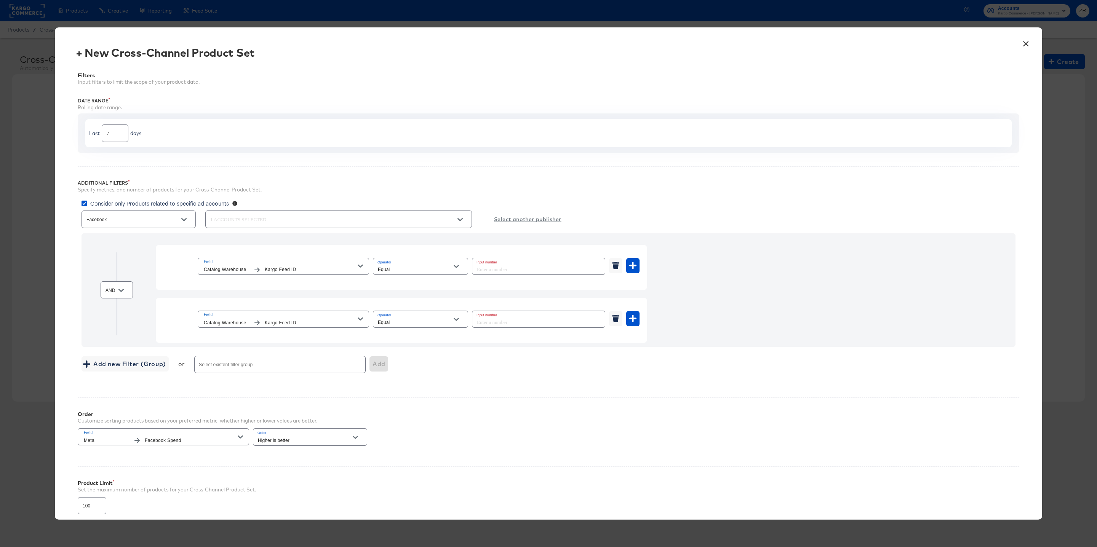
click at [561, 404] on div "Order Customize sorting products based on your preferred metric, whether higher…" at bounding box center [548, 425] width 941 height 55
click at [506, 271] on input "number" at bounding box center [536, 266] width 128 height 16
type input "123"
click at [492, 323] on input "number" at bounding box center [536, 319] width 128 height 16
type input "678"
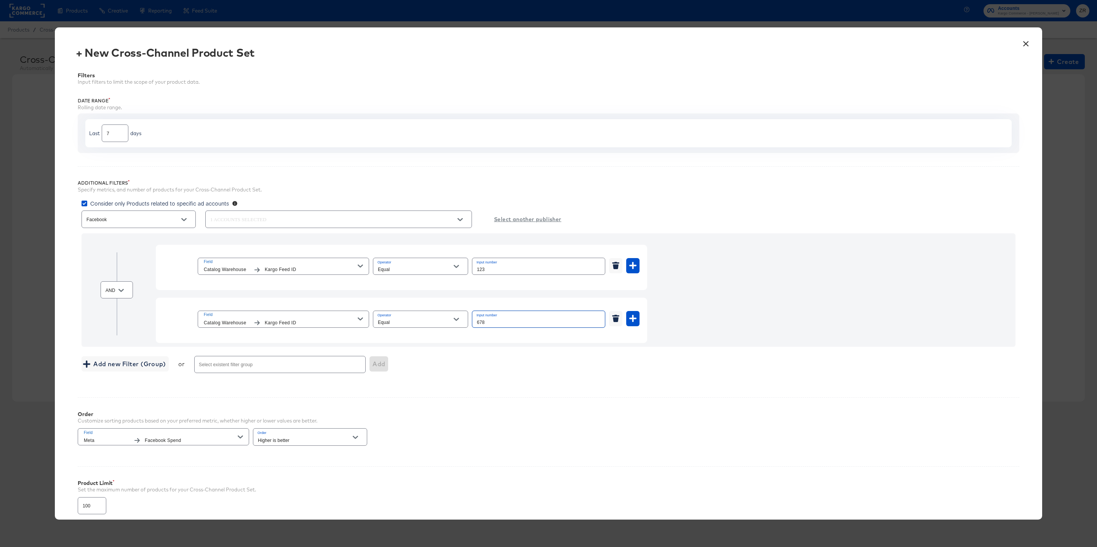
click at [546, 459] on div "Filters Input filters to limit the scope of your product data. Date Range Rolli…" at bounding box center [548, 297] width 964 height 472
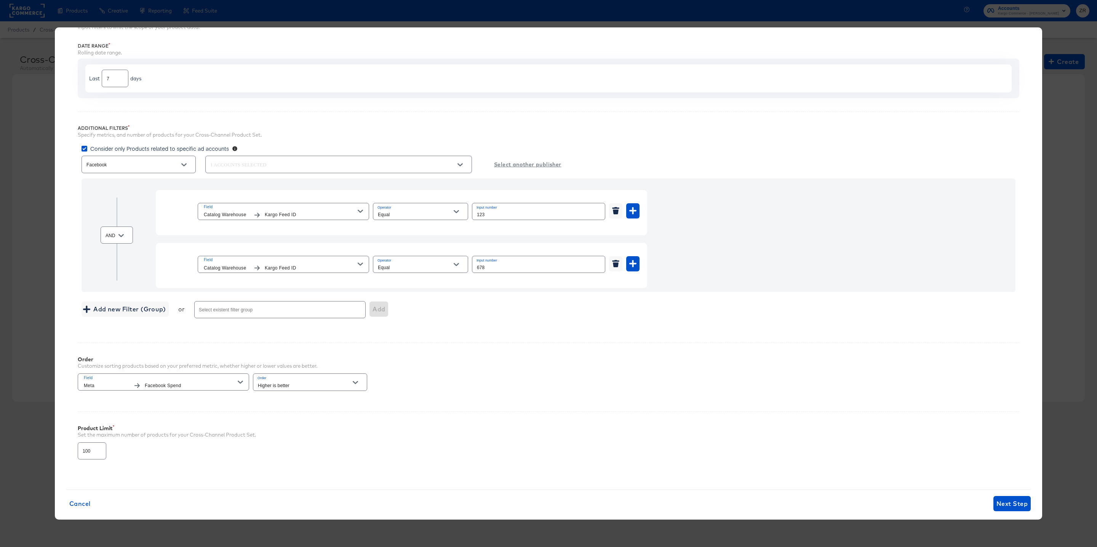
scroll to position [69, 0]
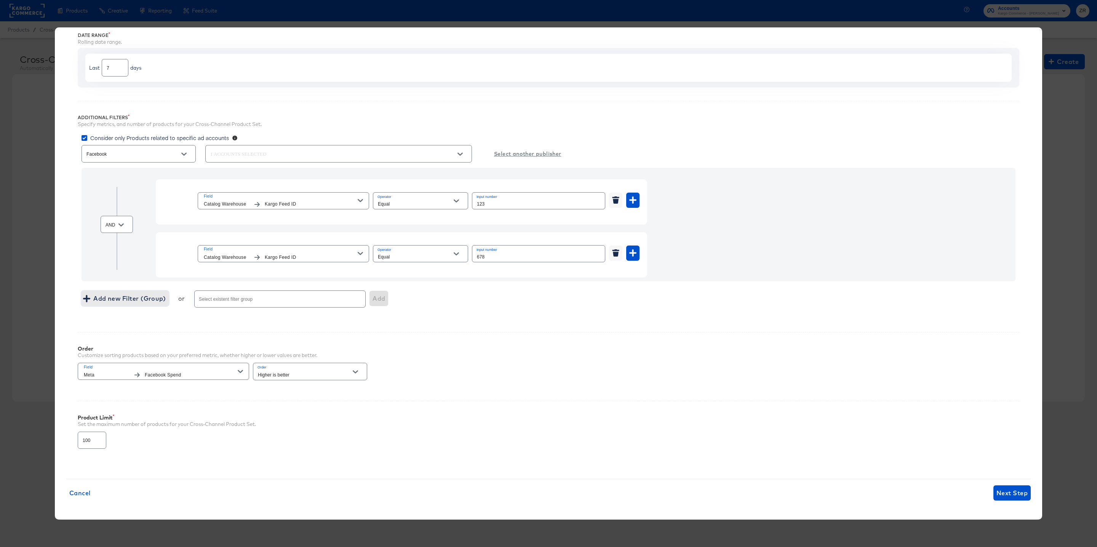
click at [139, 297] on span "Add new Filter (Group)" at bounding box center [125, 298] width 81 height 11
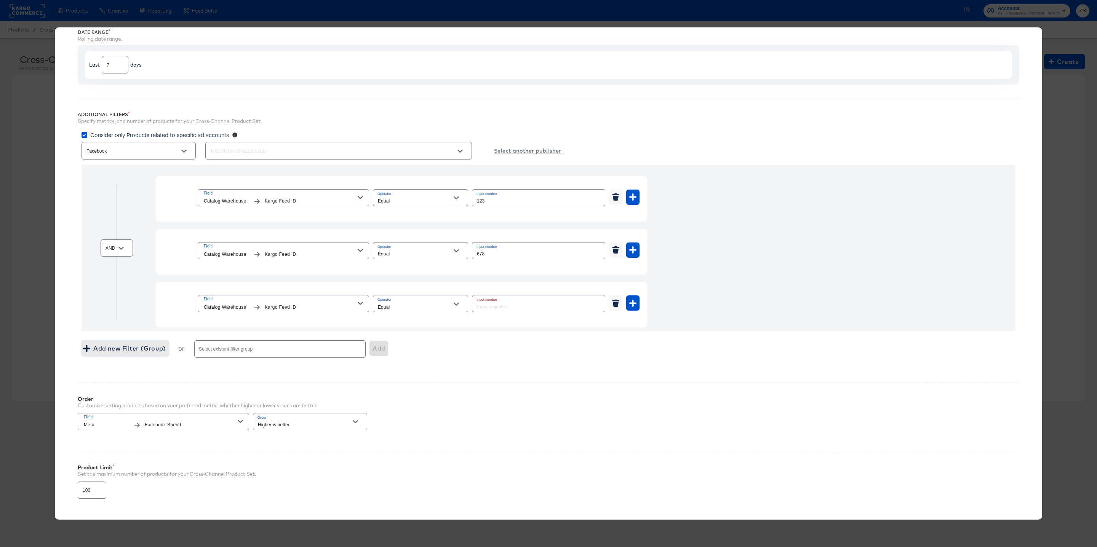
click at [122, 254] on button "Open" at bounding box center [120, 248] width 11 height 11
click at [119, 279] on li "OR" at bounding box center [116, 281] width 31 height 12
type input "OR"
click at [288, 353] on input "Select existent filter group" at bounding box center [269, 352] width 143 height 9
type input "Test"
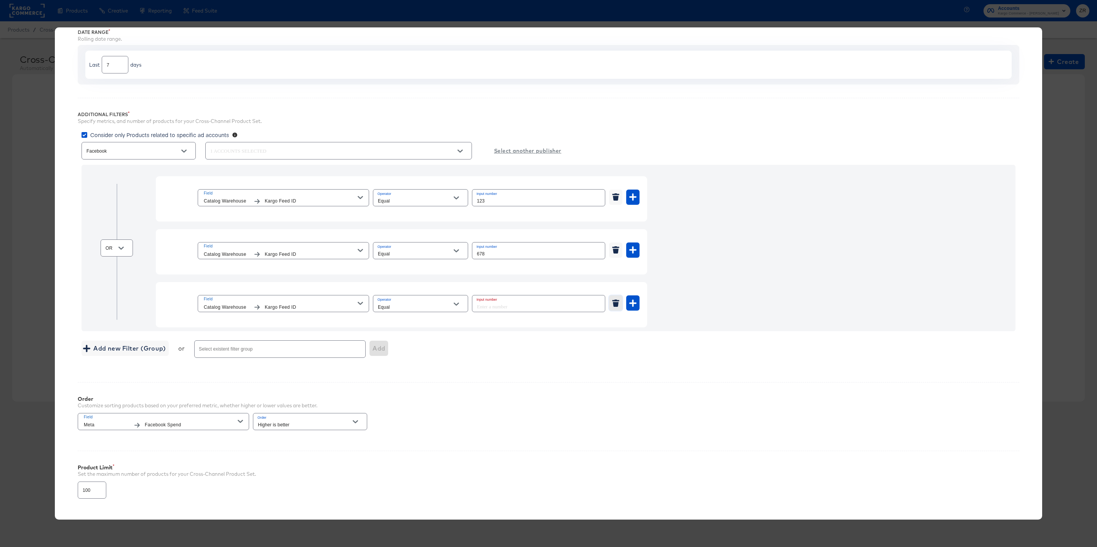
click at [617, 305] on icon "button" at bounding box center [616, 304] width 6 height 5
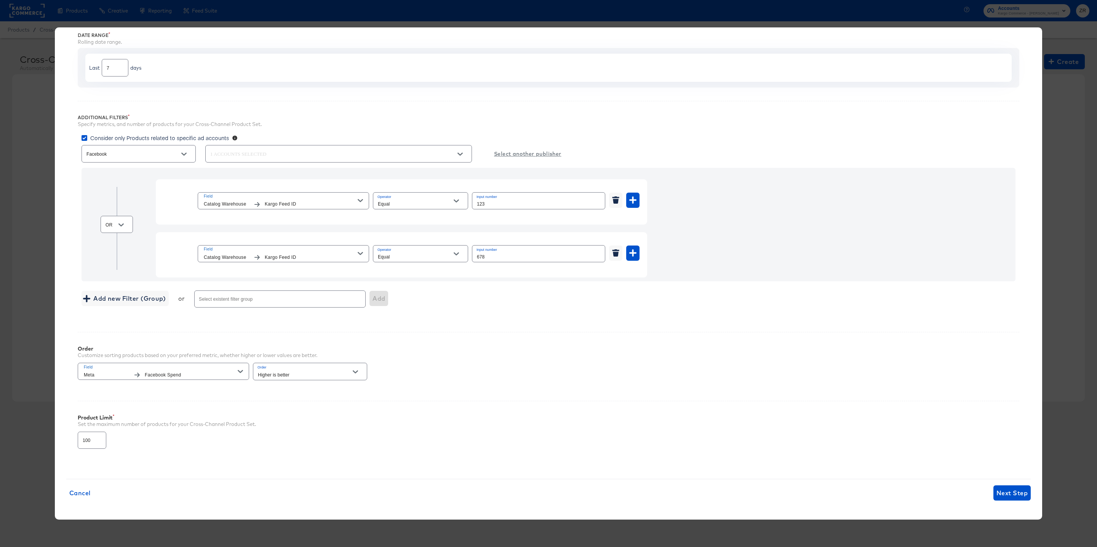
click at [531, 152] on u "Select another publisher" at bounding box center [527, 154] width 67 height 10
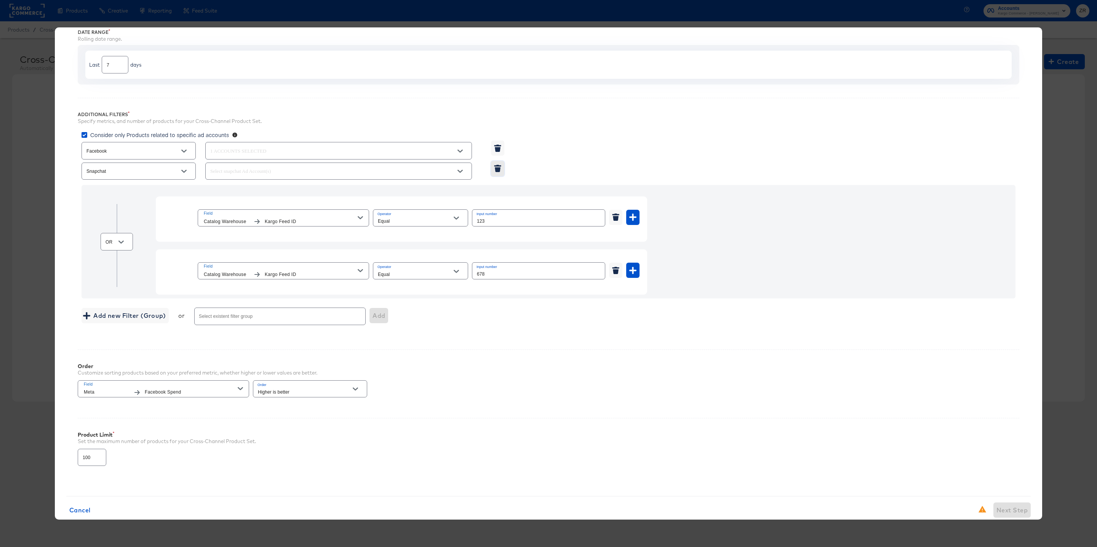
click at [500, 172] on icon "button" at bounding box center [497, 168] width 7 height 7
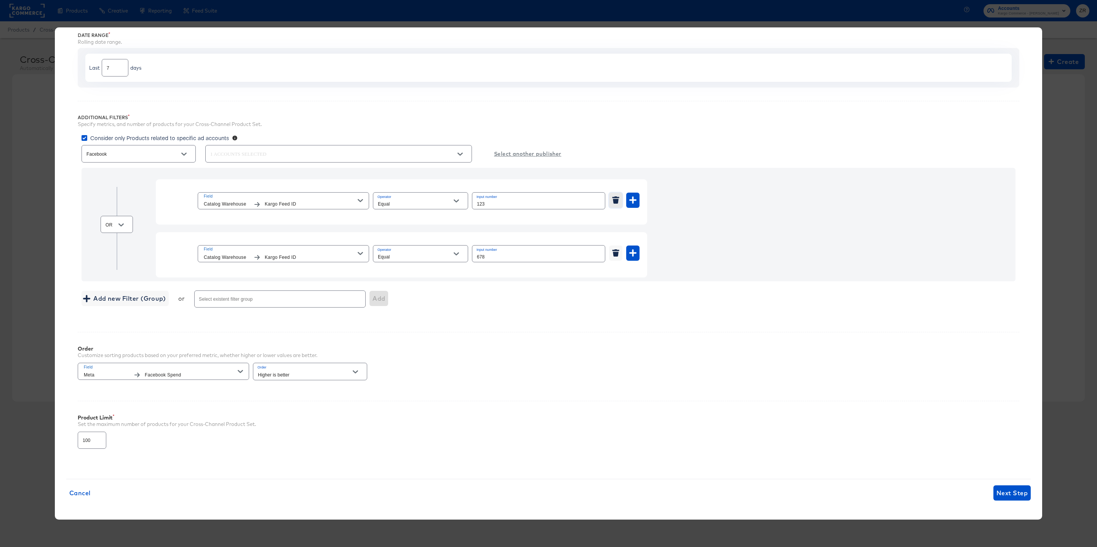
click at [614, 199] on icon "button" at bounding box center [616, 201] width 6 height 5
type input "678"
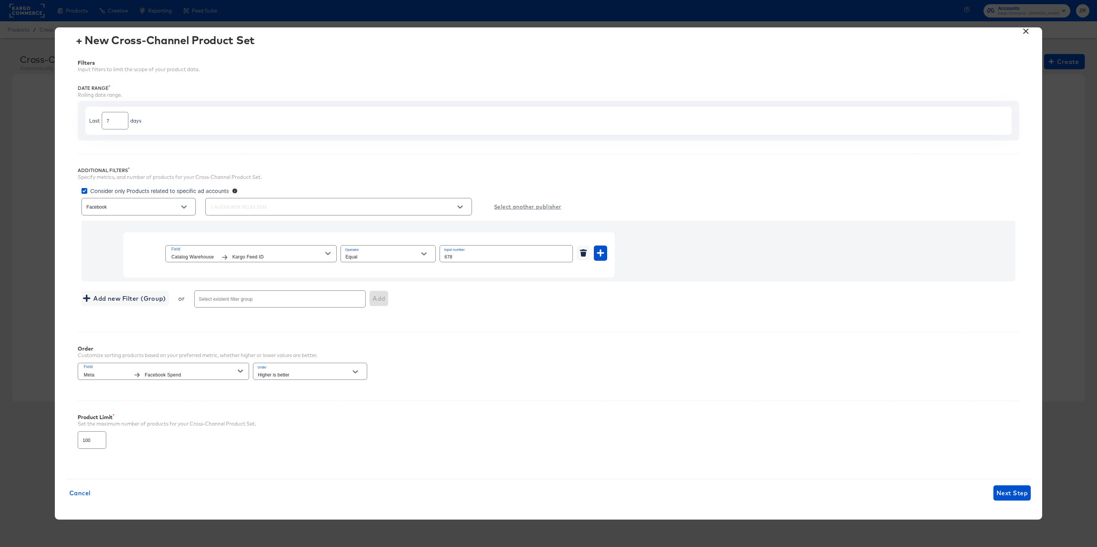
click at [1027, 30] on button "×" at bounding box center [1026, 29] width 14 height 14
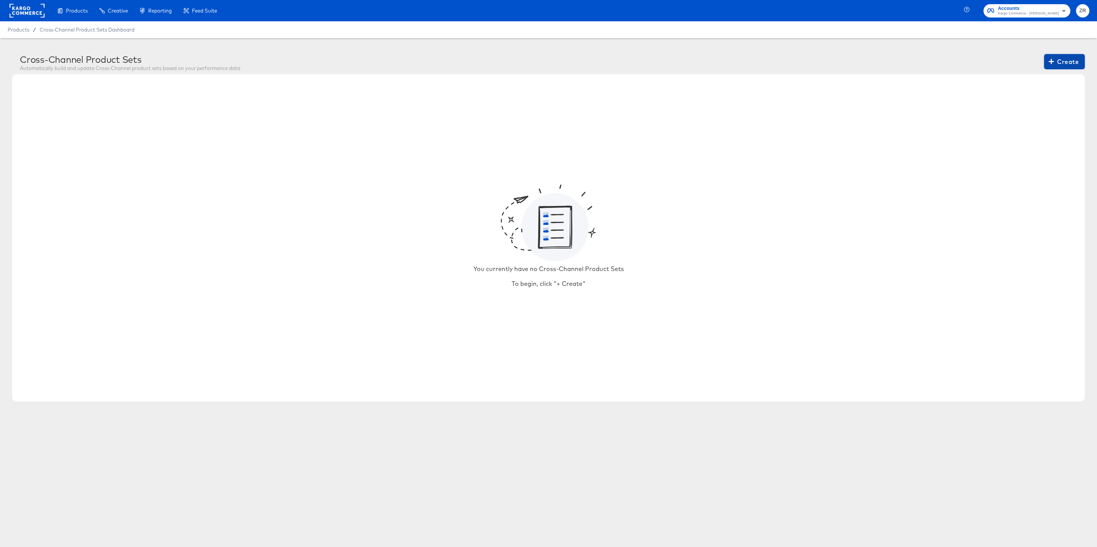
click at [1066, 63] on span "Create" at bounding box center [1064, 61] width 29 height 11
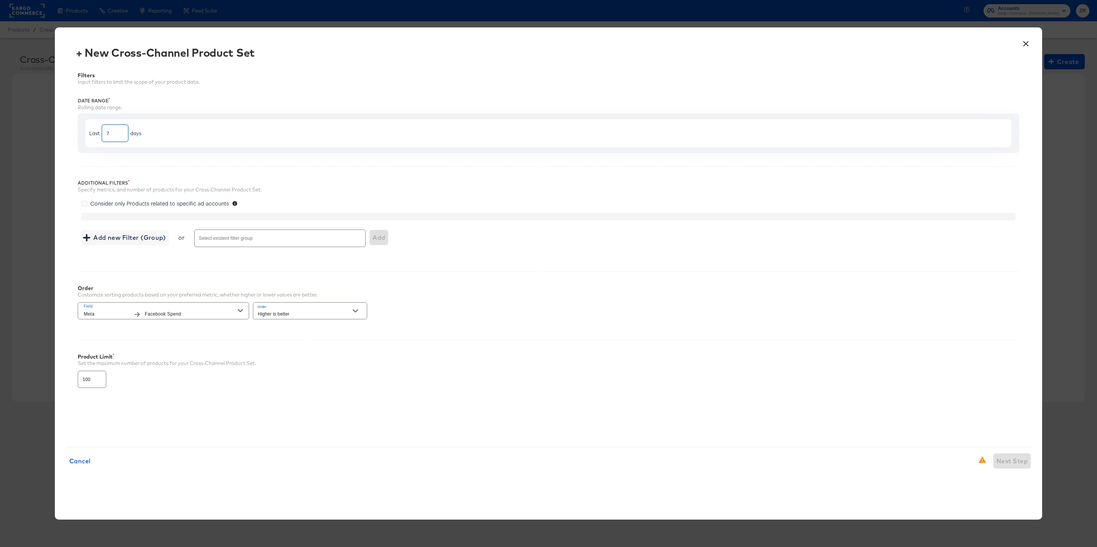
click at [115, 133] on input "7" at bounding box center [115, 130] width 26 height 16
click at [121, 134] on input "6" at bounding box center [115, 130] width 26 height 16
click at [121, 134] on input "5" at bounding box center [115, 130] width 26 height 16
click at [121, 133] on input "6" at bounding box center [115, 130] width 26 height 16
click at [121, 133] on input "7" at bounding box center [115, 130] width 26 height 16
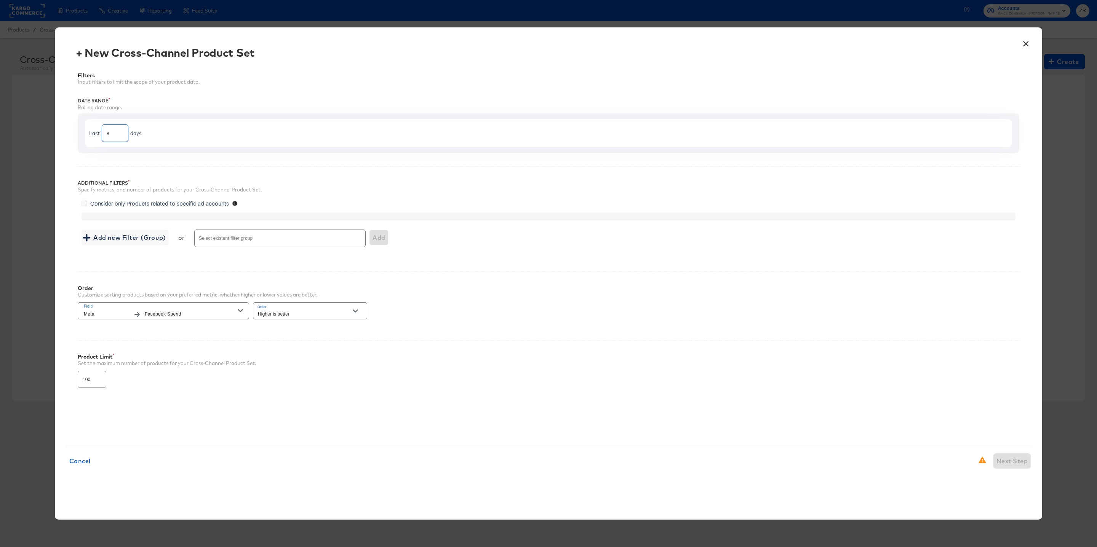
type input "8"
click at [120, 133] on input "8" at bounding box center [115, 130] width 26 height 16
click at [111, 134] on input "8" at bounding box center [115, 130] width 26 height 16
click at [188, 139] on div "Last 30 days" at bounding box center [548, 133] width 926 height 28
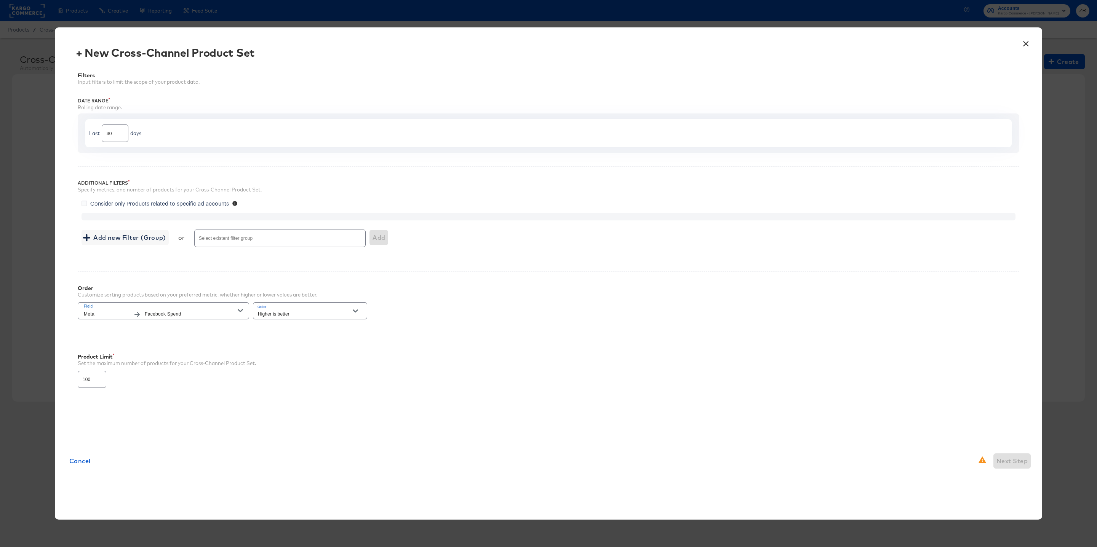
click at [120, 155] on div "Filters Input filters to limit the scope of your product data. Date Range Rolli…" at bounding box center [548, 248] width 964 height 374
click at [111, 132] on input "30" at bounding box center [115, 130] width 26 height 16
type input "3"
type input "7"
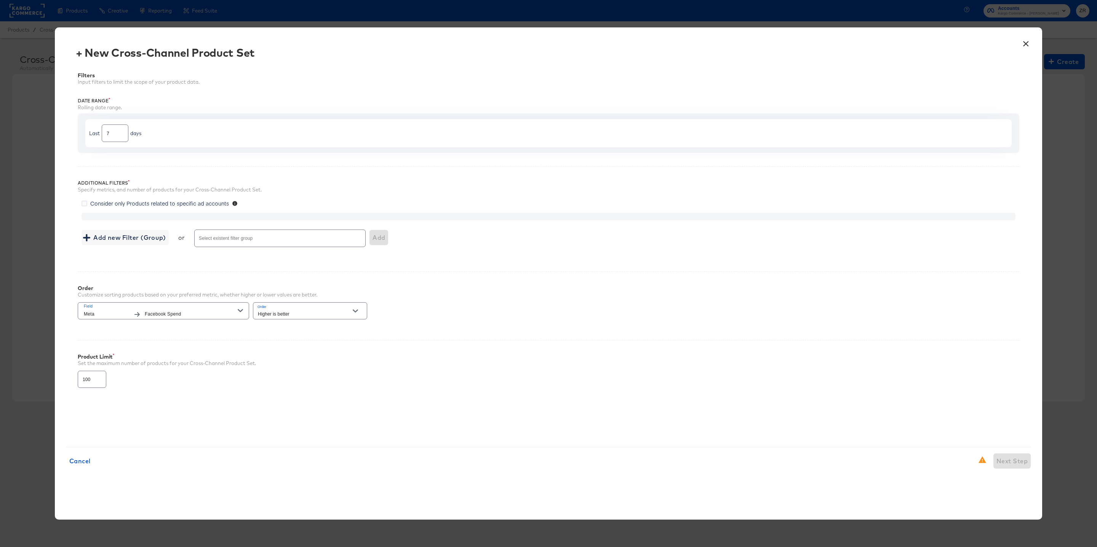
click at [317, 214] on div at bounding box center [548, 217] width 934 height 8
click at [1024, 44] on button "×" at bounding box center [1026, 42] width 14 height 14
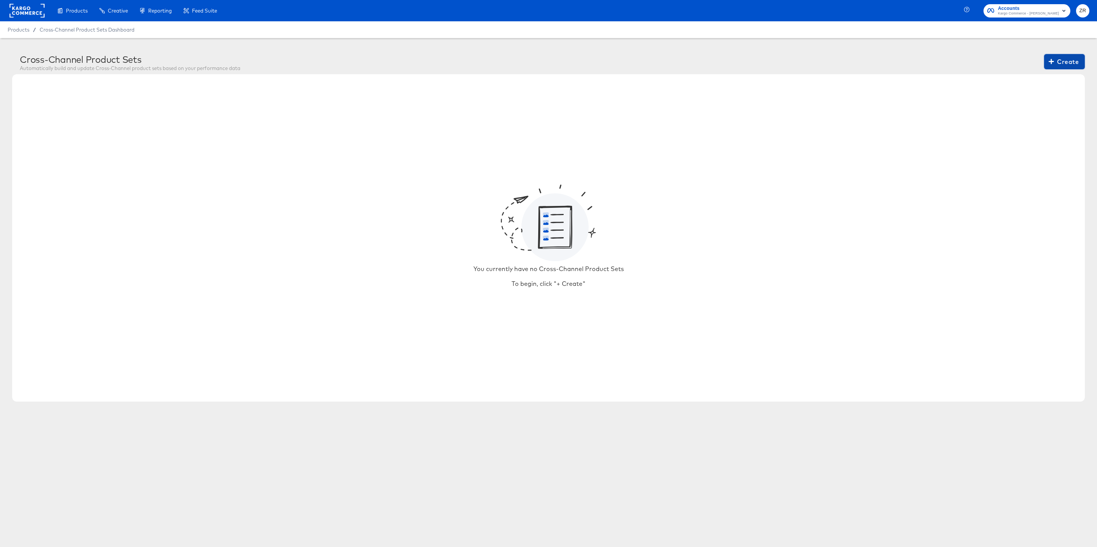
click at [1064, 64] on span "Create" at bounding box center [1064, 61] width 29 height 11
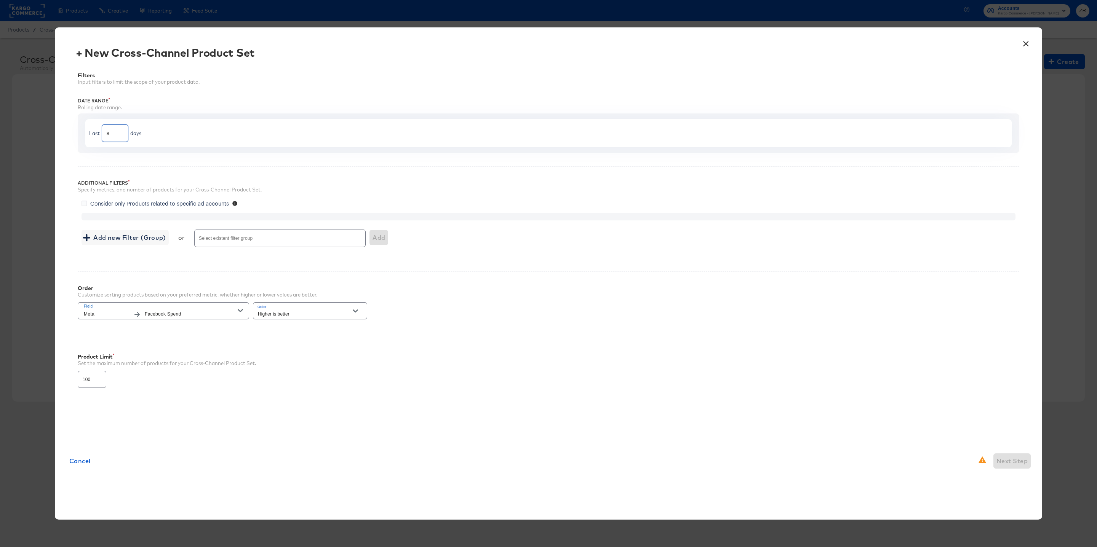
click at [121, 132] on input "8" at bounding box center [115, 130] width 26 height 16
click at [121, 132] on input "9" at bounding box center [115, 130] width 26 height 16
click at [121, 134] on input "8" at bounding box center [115, 130] width 26 height 16
type input "7"
click at [121, 134] on input "7" at bounding box center [115, 130] width 26 height 16
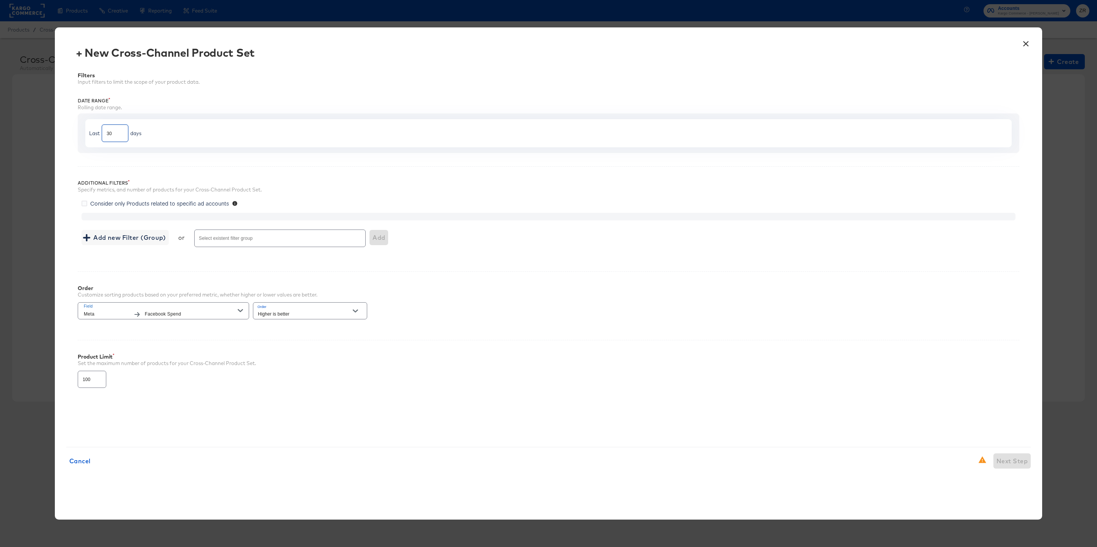
type input "30"
click at [123, 152] on div "Last 30 days" at bounding box center [548, 132] width 941 height 39
click at [85, 204] on icon at bounding box center [84, 204] width 6 height 6
click at [0, 0] on input "Consider only Products related to specific ad accounts" at bounding box center [0, 0] width 0 height 0
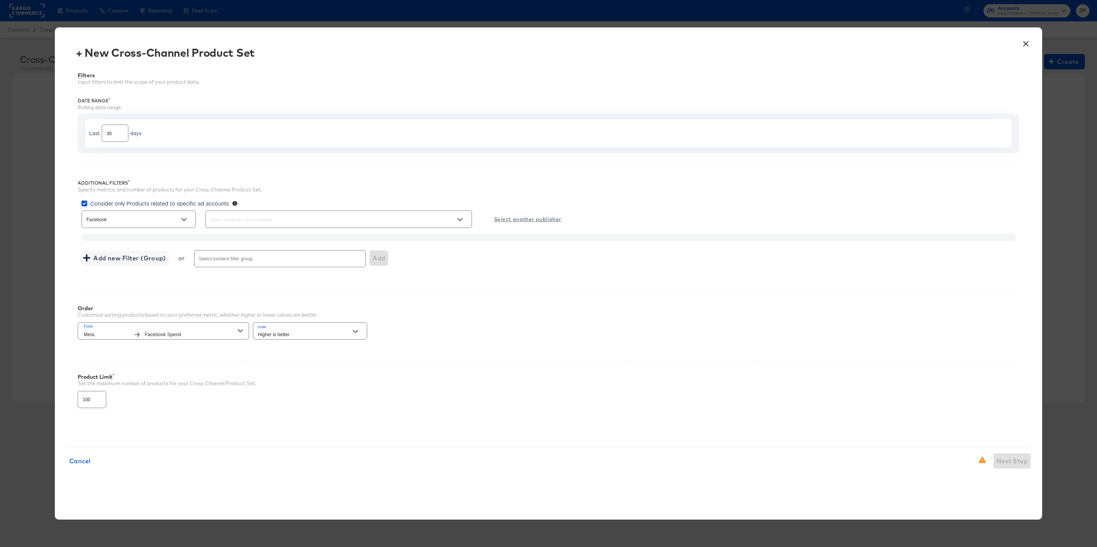
click at [187, 222] on button "Open" at bounding box center [183, 219] width 11 height 11
click at [461, 222] on icon "Open" at bounding box center [459, 219] width 5 height 5
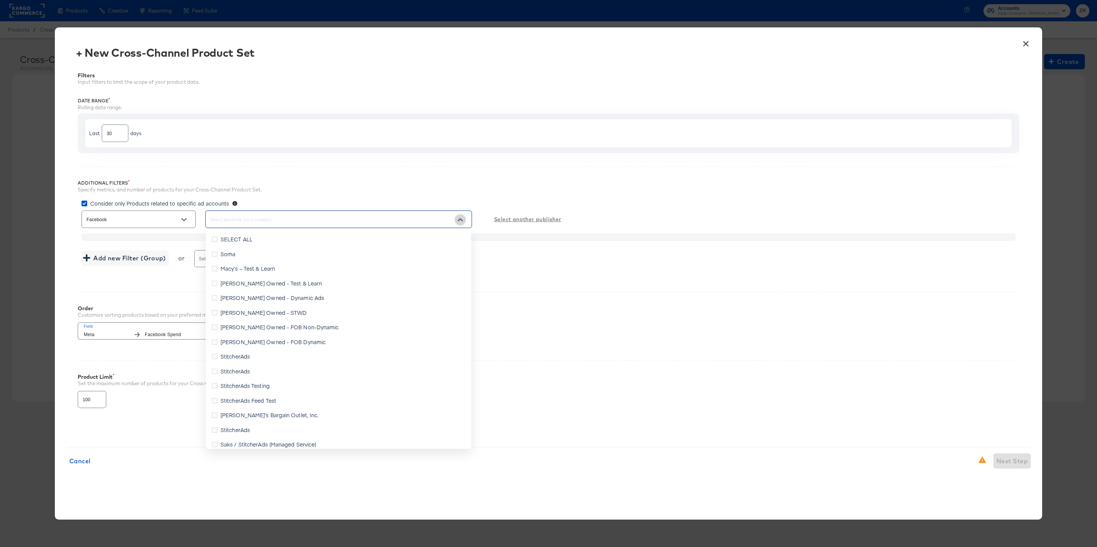
click at [461, 222] on icon "Close" at bounding box center [459, 219] width 5 height 5
click at [217, 220] on input "text" at bounding box center [328, 219] width 238 height 9
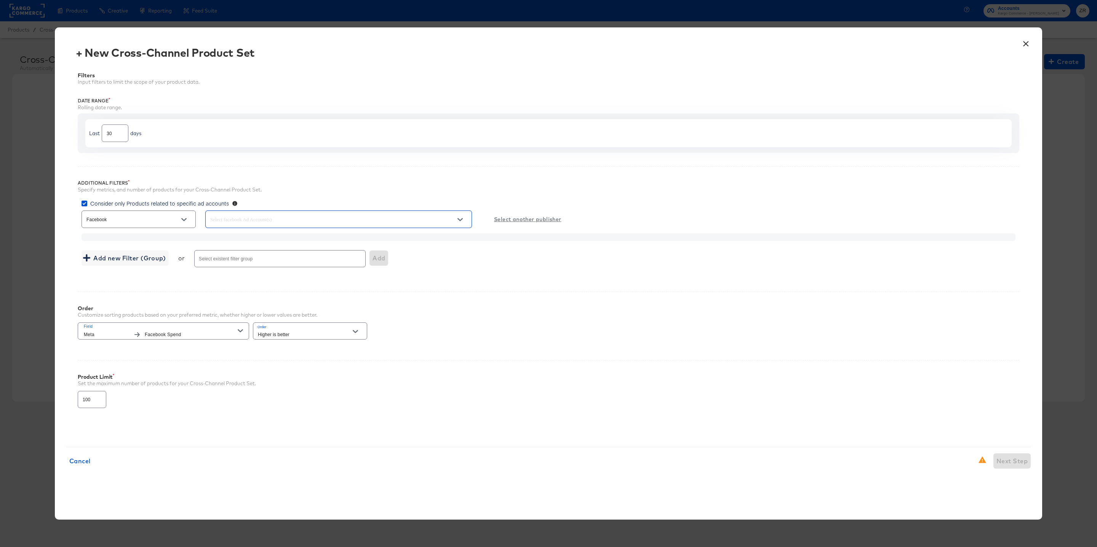
click at [217, 220] on input "text" at bounding box center [328, 219] width 238 height 9
click at [182, 222] on icon "Open" at bounding box center [183, 219] width 5 height 5
click at [182, 222] on icon "Close" at bounding box center [183, 219] width 5 height 5
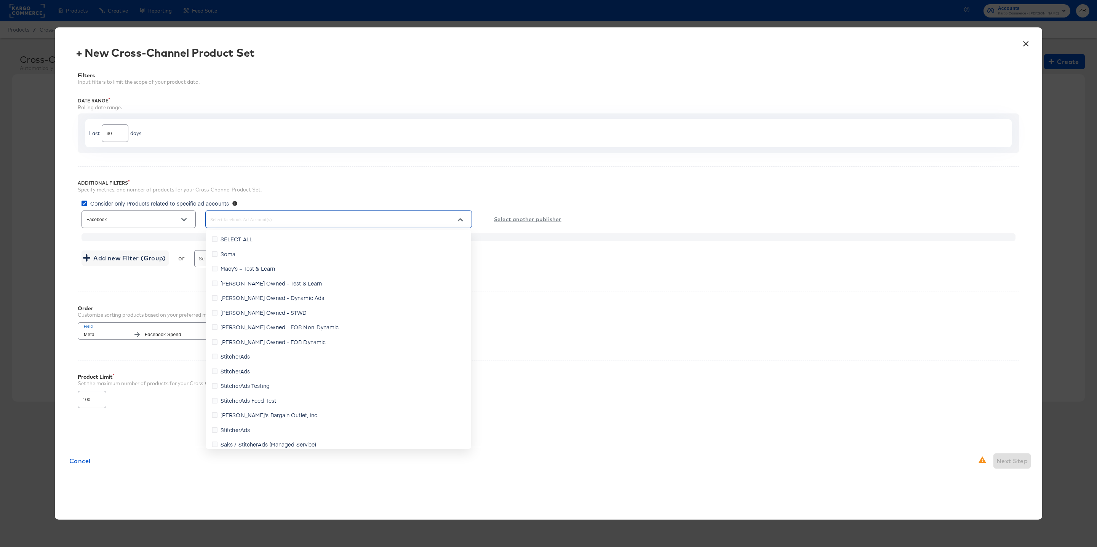
drag, startPoint x: 226, startPoint y: 219, endPoint x: 274, endPoint y: 219, distance: 48.4
click at [274, 219] on input "text" at bounding box center [328, 219] width 238 height 9
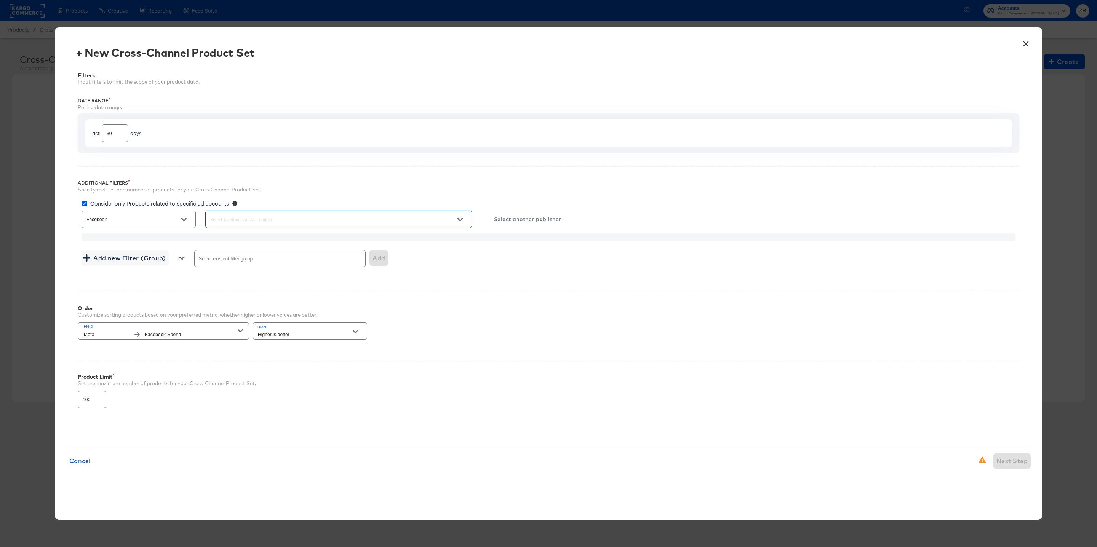
click at [541, 219] on u "Select another publisher" at bounding box center [527, 220] width 67 height 10
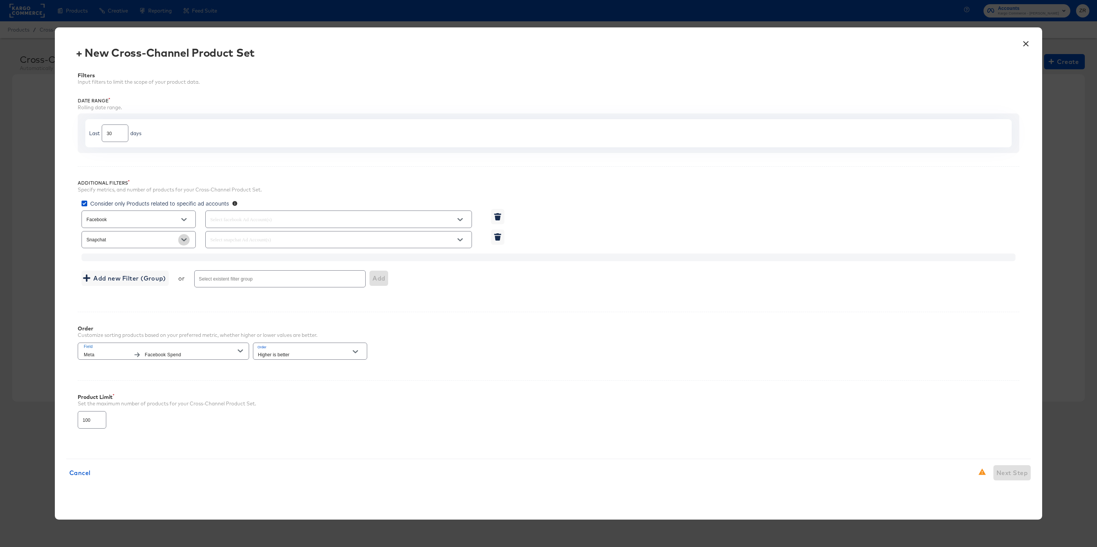
click at [181, 241] on icon "Open" at bounding box center [183, 239] width 5 height 5
click at [181, 241] on icon "Close" at bounding box center [183, 239] width 5 height 5
click at [191, 215] on div at bounding box center [184, 219] width 16 height 11
click at [186, 220] on icon "Open" at bounding box center [183, 219] width 5 height 5
click at [186, 220] on button "Close" at bounding box center [183, 219] width 11 height 11
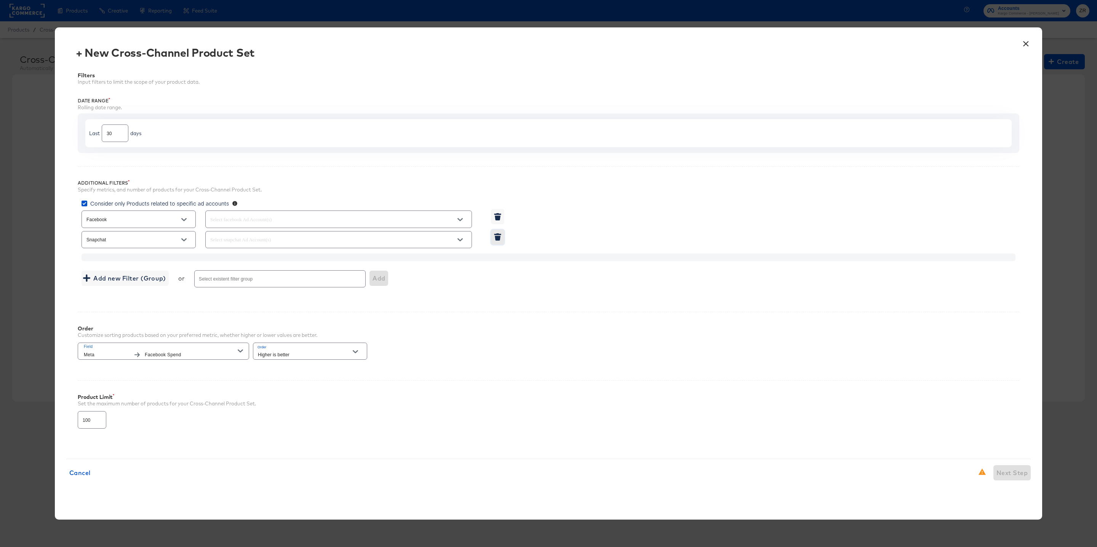
click at [497, 240] on icon "button" at bounding box center [498, 238] width 6 height 5
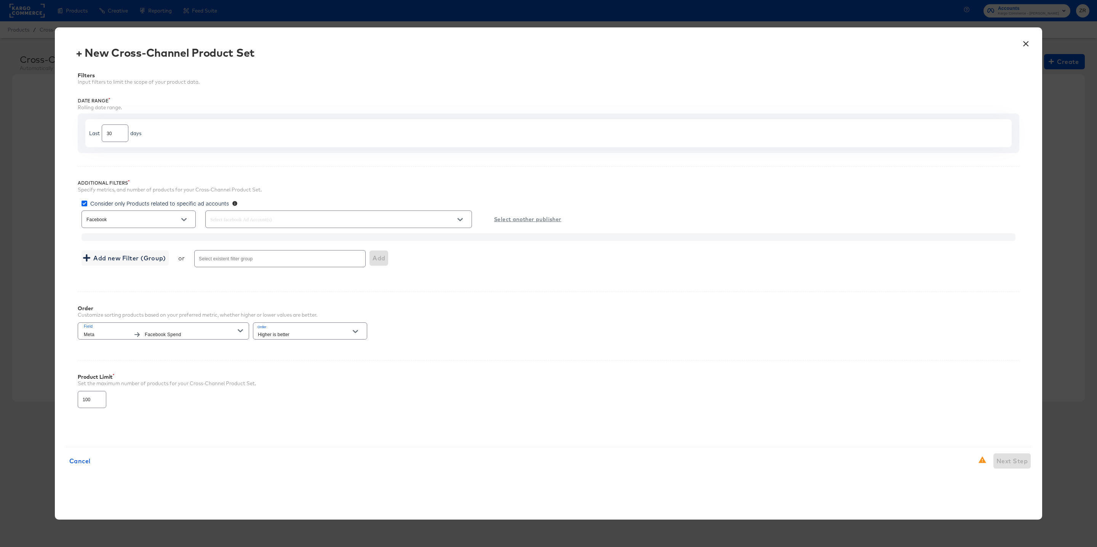
click at [84, 204] on icon at bounding box center [84, 204] width 6 height 6
click at [0, 0] on input "Consider only Products related to specific ad accounts" at bounding box center [0, 0] width 0 height 0
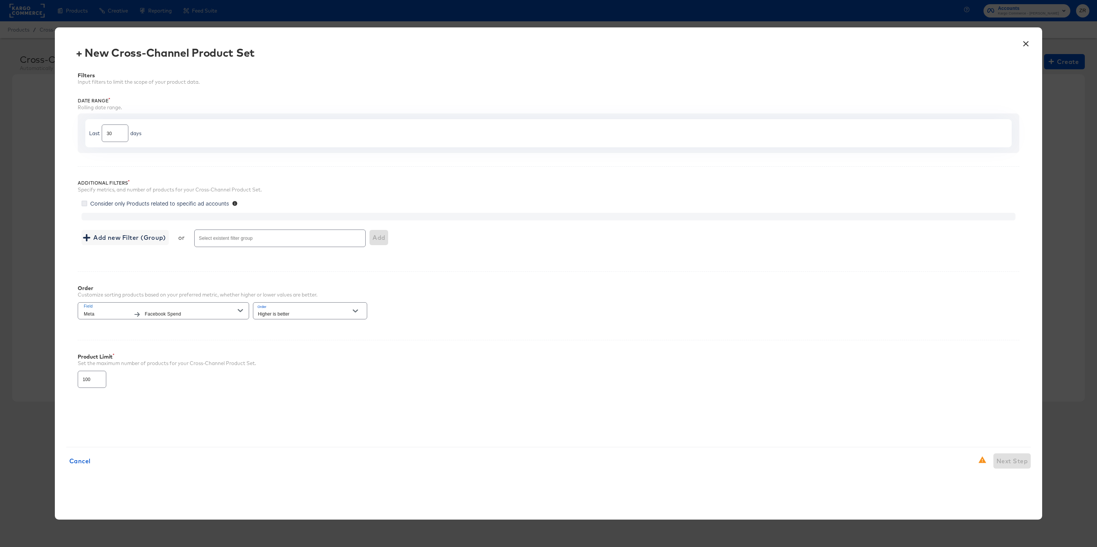
click at [84, 204] on icon at bounding box center [84, 204] width 6 height 6
click at [0, 0] on input "Consider only Products related to specific ad accounts" at bounding box center [0, 0] width 0 height 0
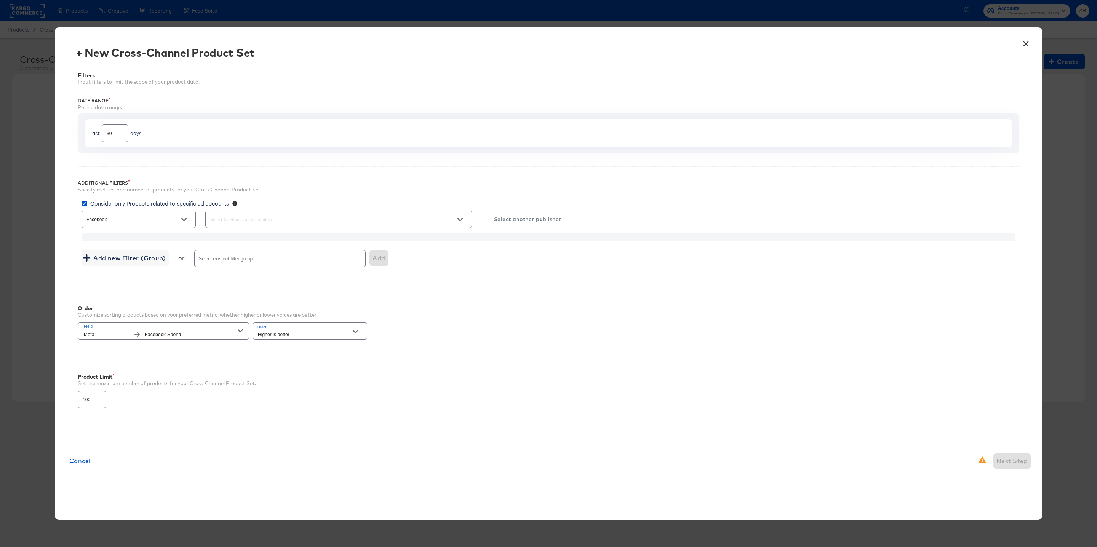
click at [185, 220] on icon "Open" at bounding box center [183, 219] width 5 height 3
click at [185, 220] on icon "Close" at bounding box center [183, 219] width 5 height 5
click at [511, 220] on u "Select another publisher" at bounding box center [527, 220] width 67 height 10
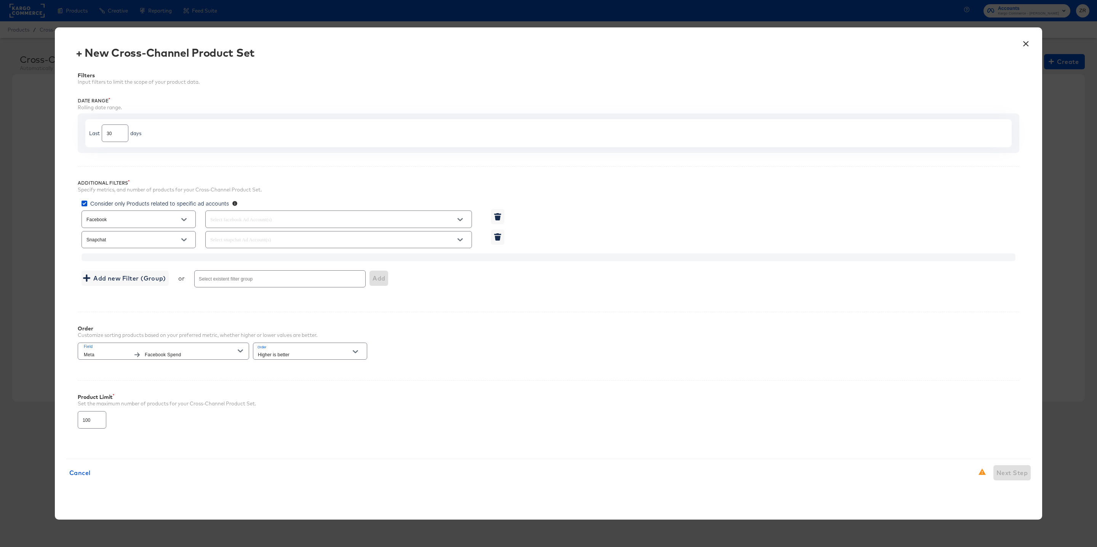
click at [184, 244] on button "Open" at bounding box center [183, 239] width 11 height 11
click at [184, 244] on button "Close" at bounding box center [183, 239] width 11 height 11
click at [184, 224] on button "Open" at bounding box center [183, 219] width 11 height 11
click at [184, 224] on button "Close" at bounding box center [183, 219] width 11 height 11
click at [460, 220] on icon "Open" at bounding box center [459, 219] width 5 height 3
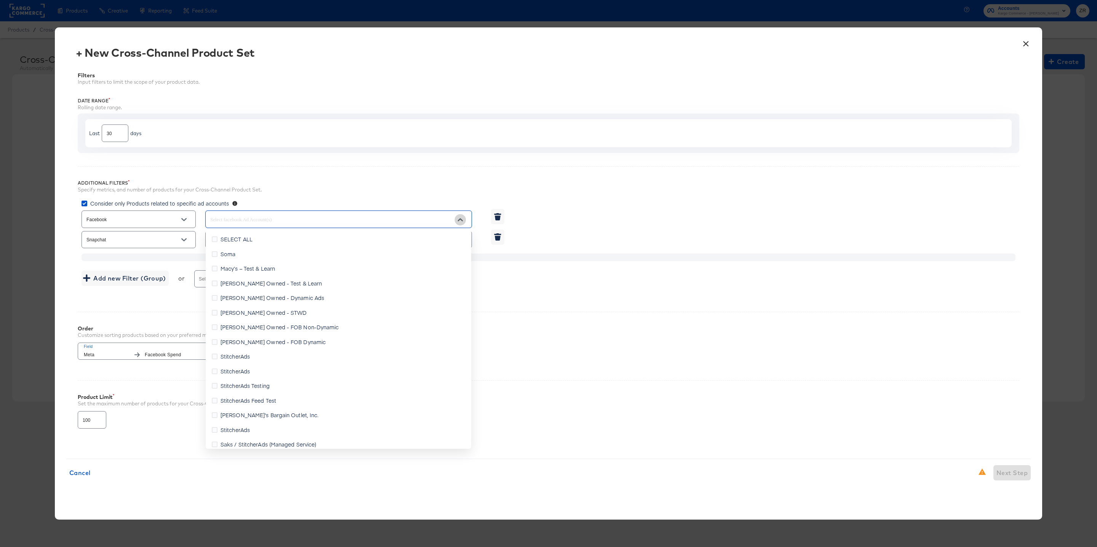
click at [460, 220] on icon "Close" at bounding box center [459, 219] width 5 height 5
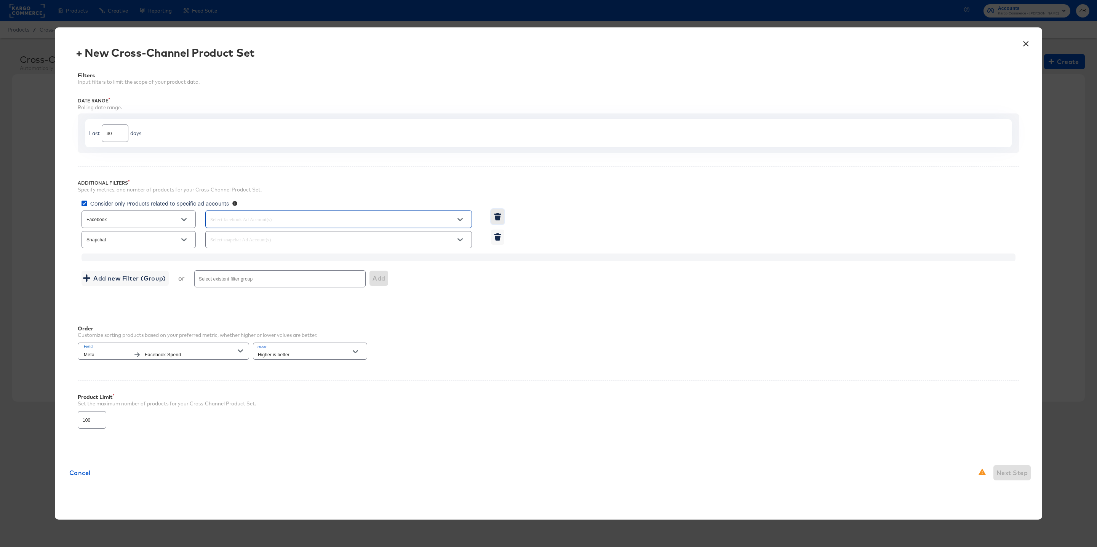
click at [498, 217] on icon "button" at bounding box center [498, 218] width 6 height 5
type input "Snapchat"
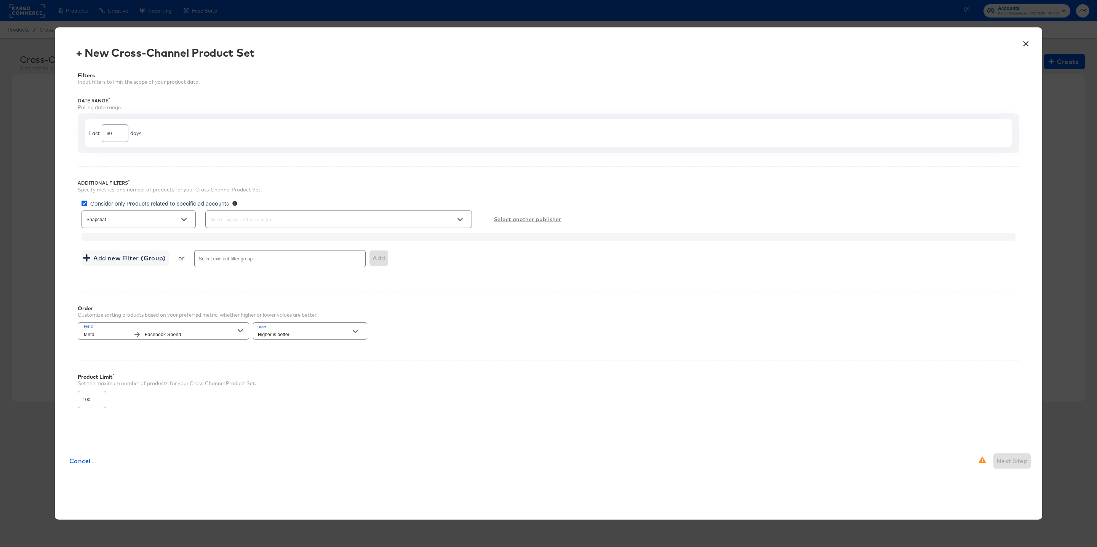
click at [85, 203] on icon at bounding box center [84, 204] width 6 height 6
click at [0, 0] on input "Consider only Products related to specific ad accounts" at bounding box center [0, 0] width 0 height 0
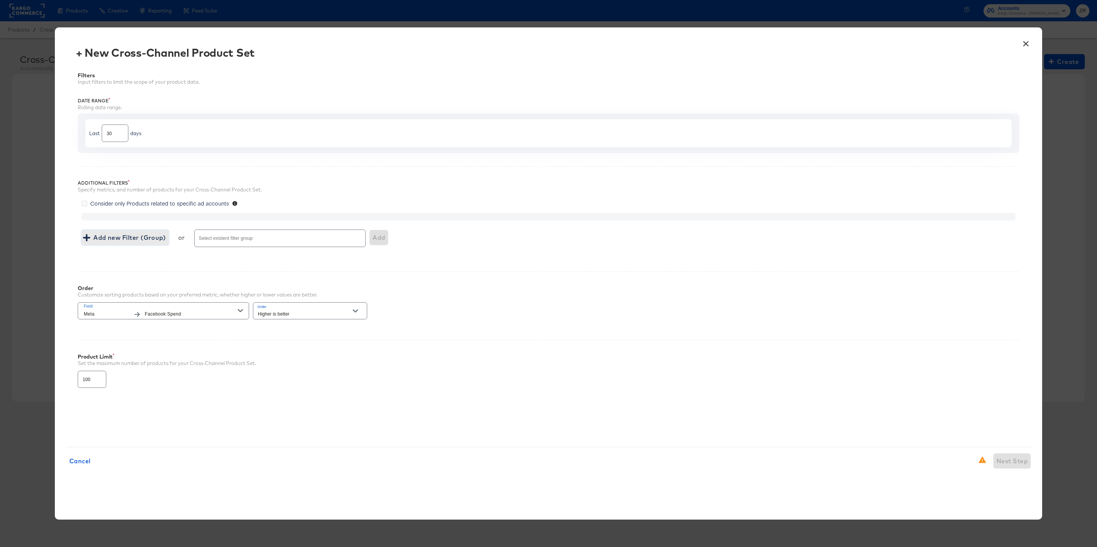
click at [99, 236] on span "Add new Filter (Group)" at bounding box center [125, 237] width 81 height 11
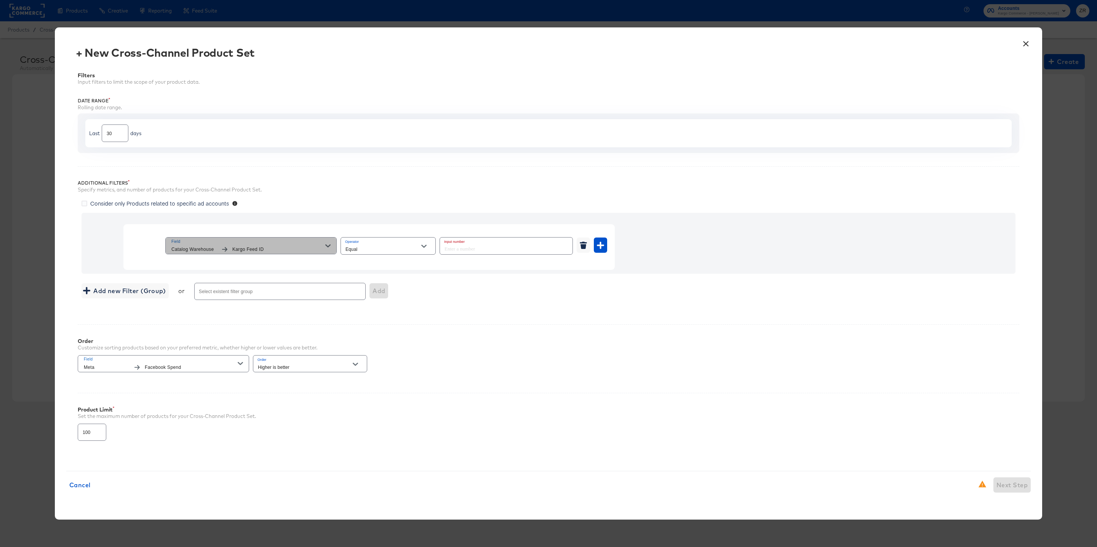
click at [327, 246] on icon "button" at bounding box center [327, 245] width 5 height 3
click at [425, 244] on icon "Open" at bounding box center [423, 246] width 5 height 5
click at [386, 285] on li "Greater Than" at bounding box center [388, 290] width 94 height 12
click at [425, 248] on icon "Open" at bounding box center [423, 246] width 5 height 5
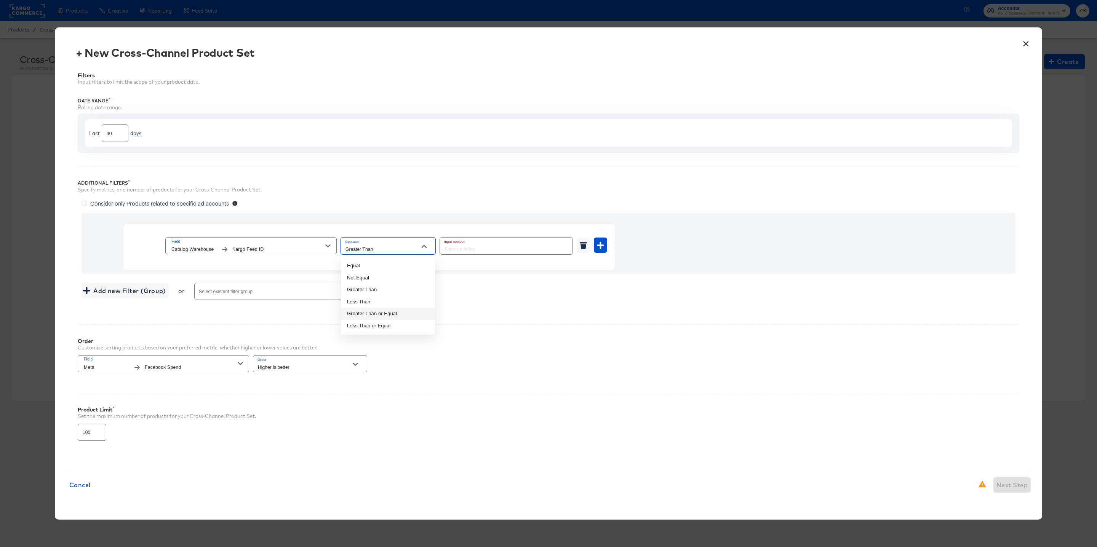
click at [394, 308] on li "Greater Than or Equal" at bounding box center [388, 314] width 94 height 12
click at [423, 249] on icon "Open" at bounding box center [423, 246] width 5 height 5
click at [389, 264] on li "Equal" at bounding box center [388, 266] width 94 height 12
type input "Equal"
click at [446, 251] on input "number" at bounding box center [504, 246] width 128 height 16
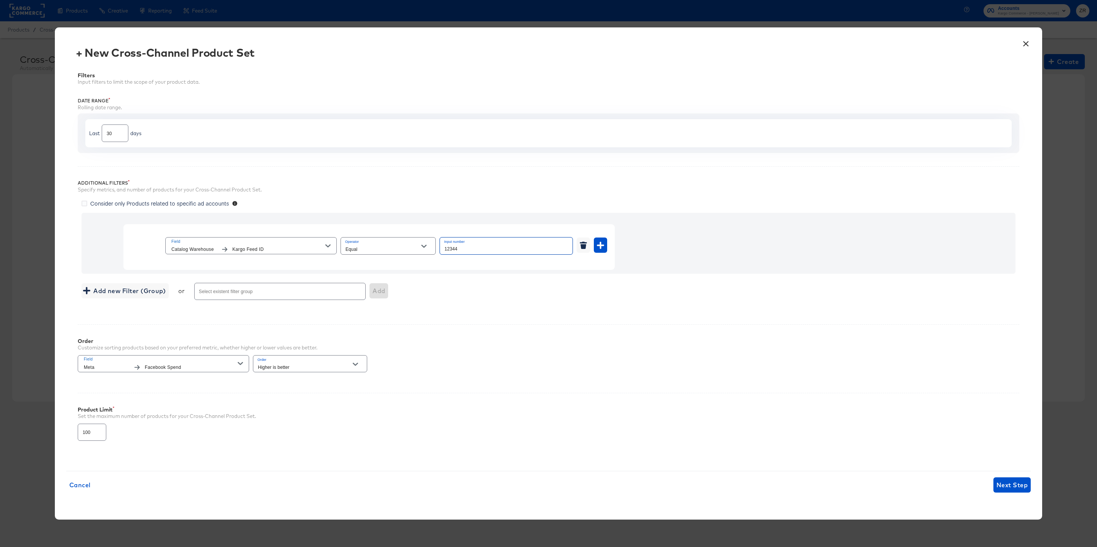
click at [566, 252] on input "12344" at bounding box center [506, 246] width 133 height 16
click at [566, 249] on input "12343" at bounding box center [506, 246] width 133 height 16
type input "12344"
click at [566, 249] on input "12344" at bounding box center [506, 246] width 133 height 16
click at [226, 289] on div at bounding box center [279, 291] width 171 height 17
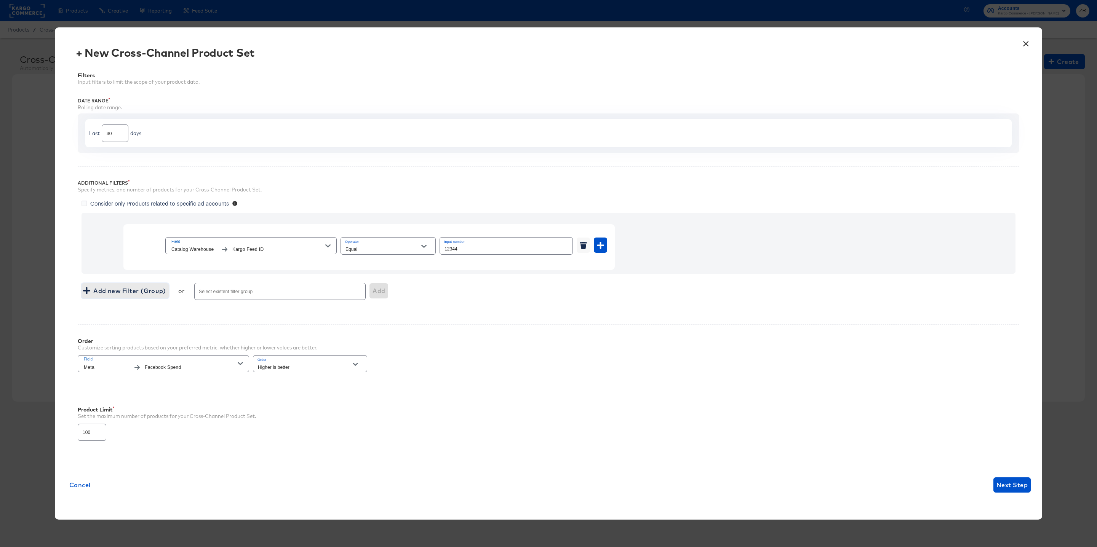
click at [128, 292] on span "Add new Filter (Group)" at bounding box center [125, 291] width 81 height 11
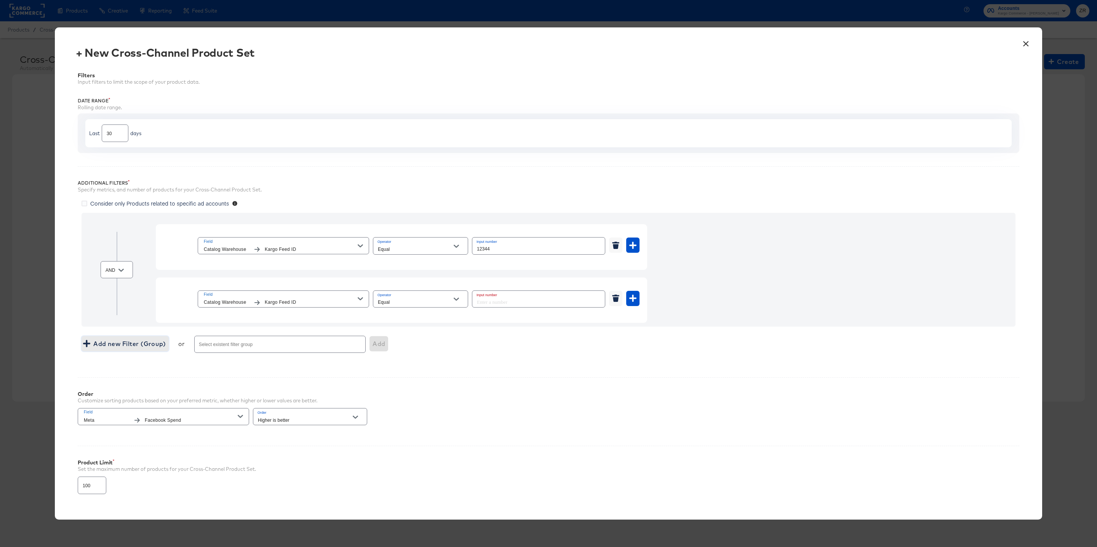
click at [122, 270] on icon "Open" at bounding box center [120, 270] width 5 height 3
click at [117, 300] on li "OR" at bounding box center [116, 302] width 31 height 12
click at [119, 267] on button "Open" at bounding box center [120, 270] width 11 height 11
click at [119, 287] on li "AND" at bounding box center [116, 290] width 31 height 12
type input "AND"
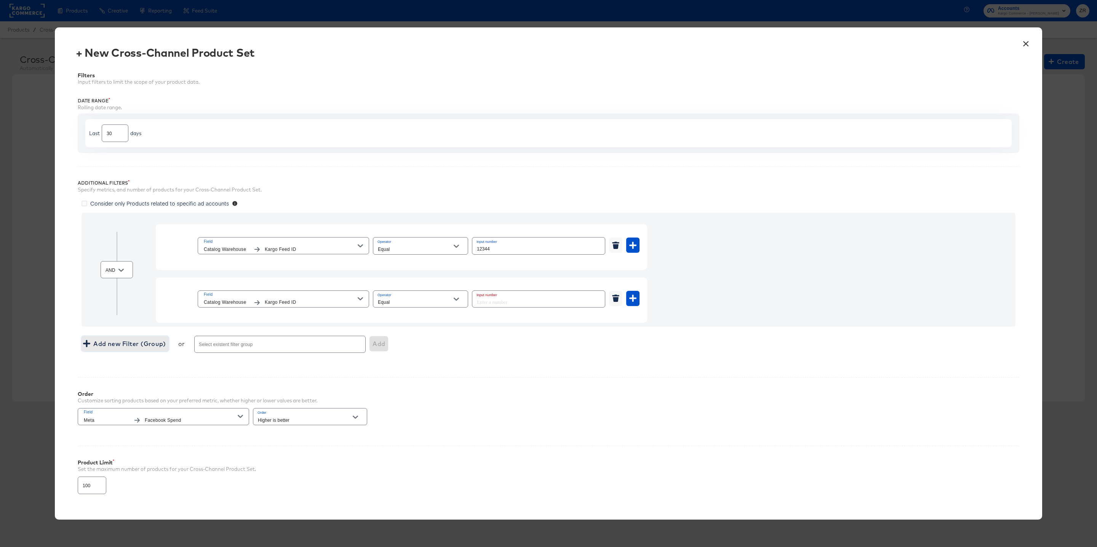
click at [150, 347] on span "Add new Filter (Group)" at bounding box center [125, 343] width 81 height 11
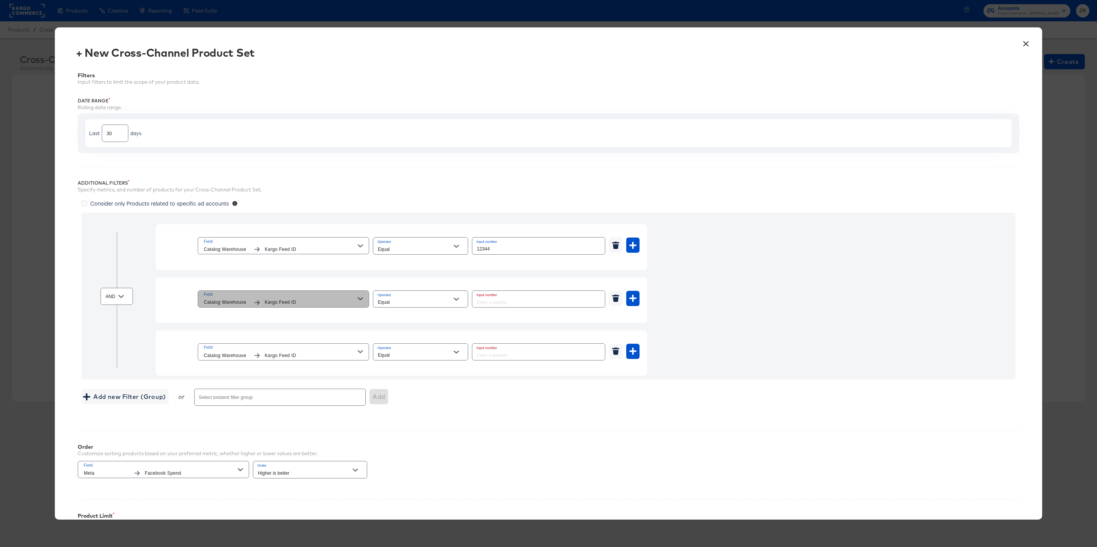
click at [362, 302] on icon "button" at bounding box center [360, 298] width 5 height 5
click at [633, 300] on icon "button" at bounding box center [632, 298] width 7 height 7
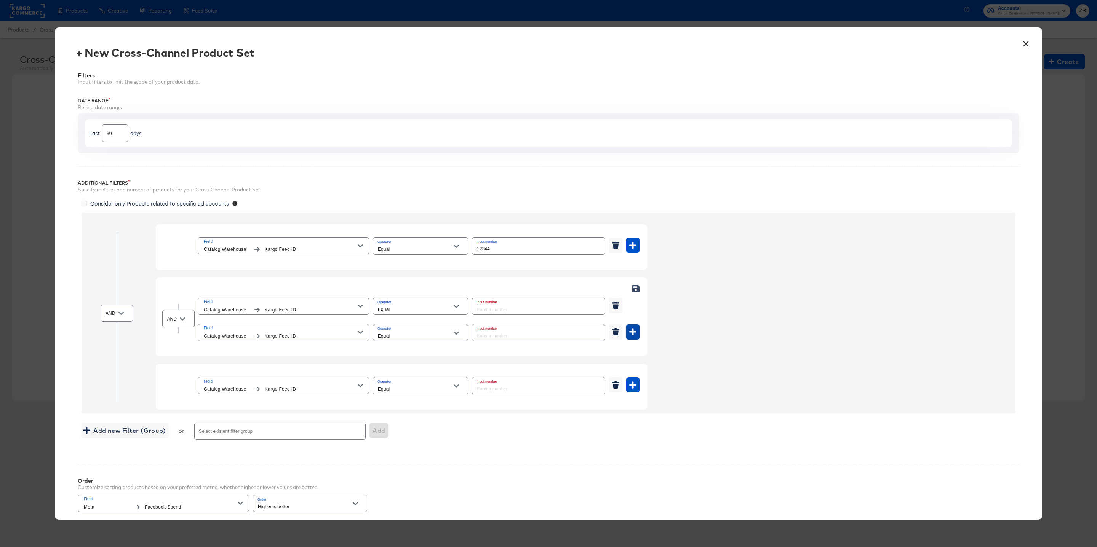
click at [632, 335] on icon "button" at bounding box center [632, 331] width 7 height 7
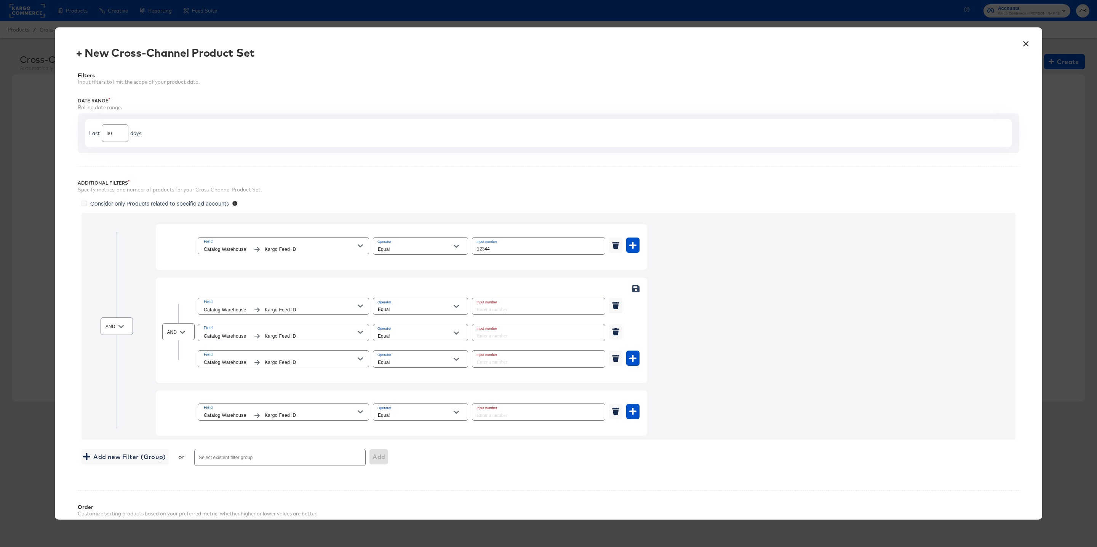
click at [637, 309] on div "Field Catalog Warehouse Kargo Feed ID Operator Equal Input number" at bounding box center [419, 306] width 442 height 20
click at [634, 287] on icon at bounding box center [635, 288] width 7 height 7
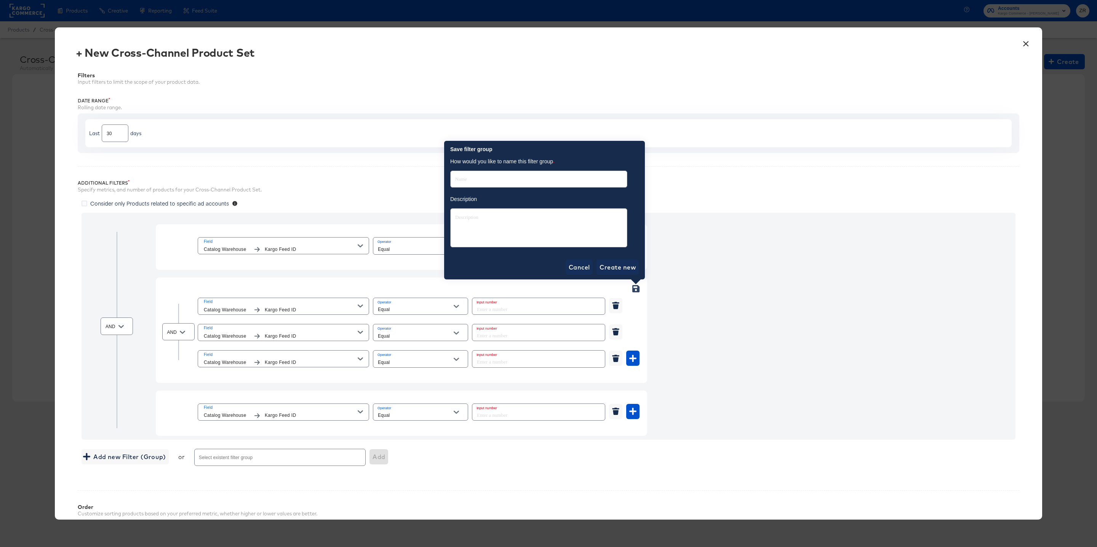
click at [635, 288] on icon at bounding box center [635, 288] width 7 height 7
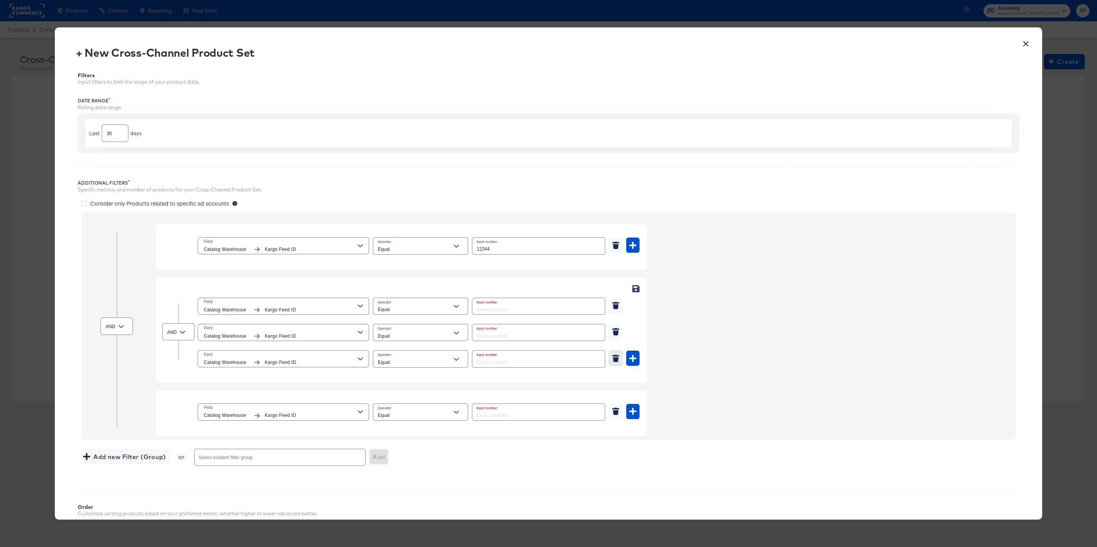
click at [613, 358] on icon "button" at bounding box center [615, 358] width 7 height 7
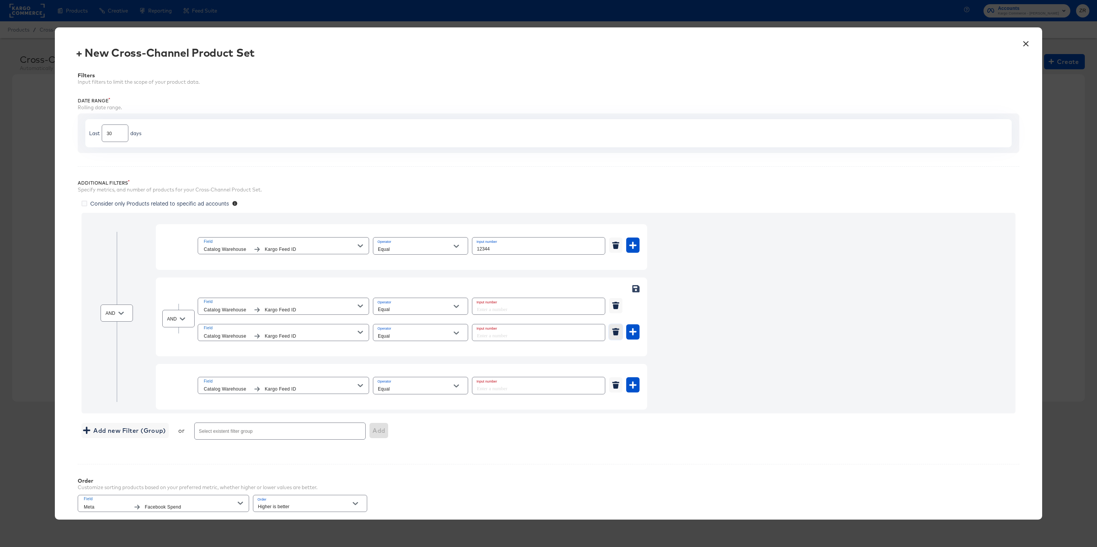
click at [616, 328] on button "button" at bounding box center [615, 331] width 13 height 15
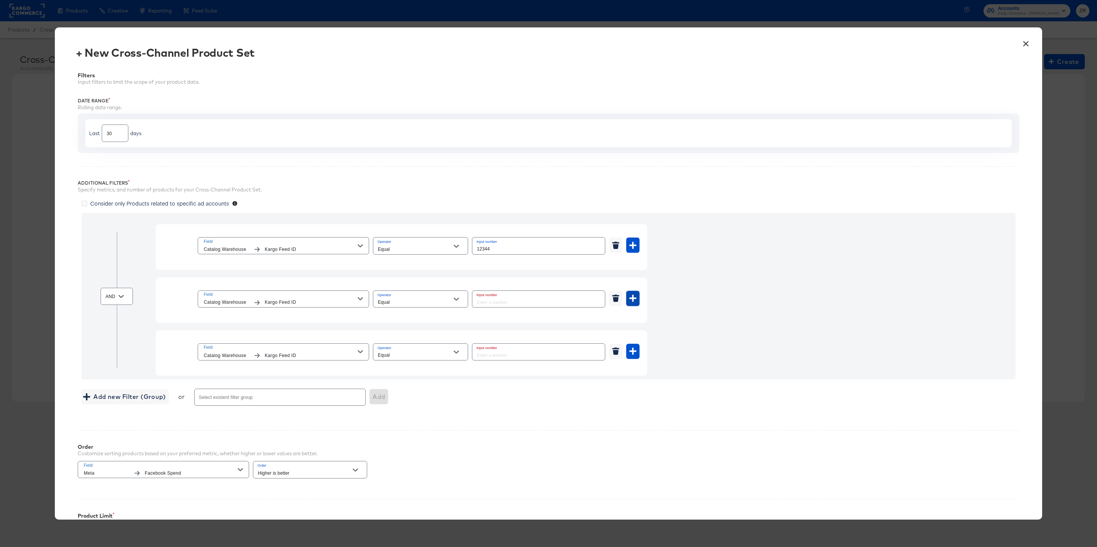
click at [630, 301] on icon "button" at bounding box center [632, 298] width 7 height 7
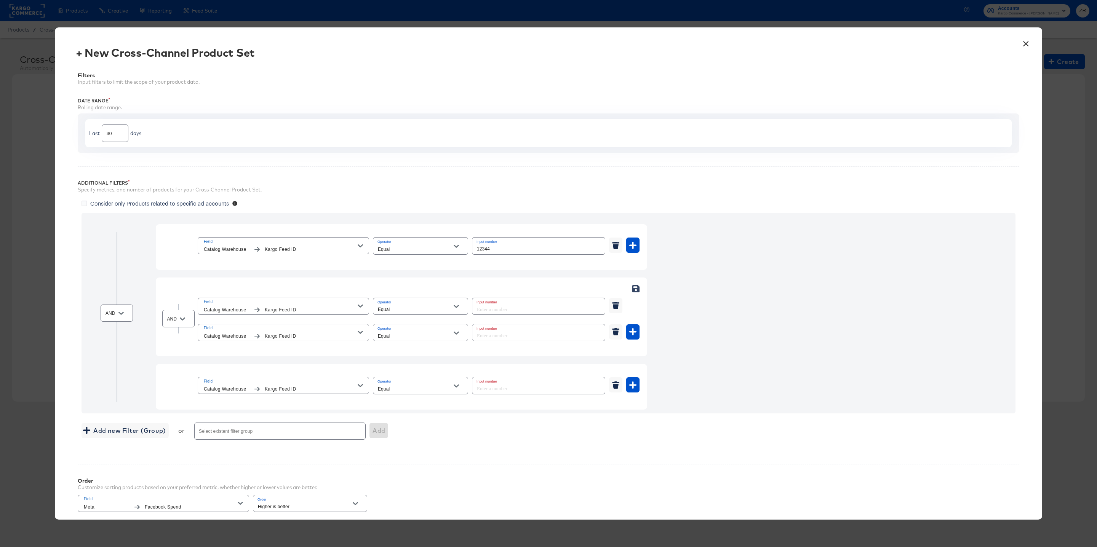
click at [638, 287] on icon at bounding box center [635, 288] width 7 height 7
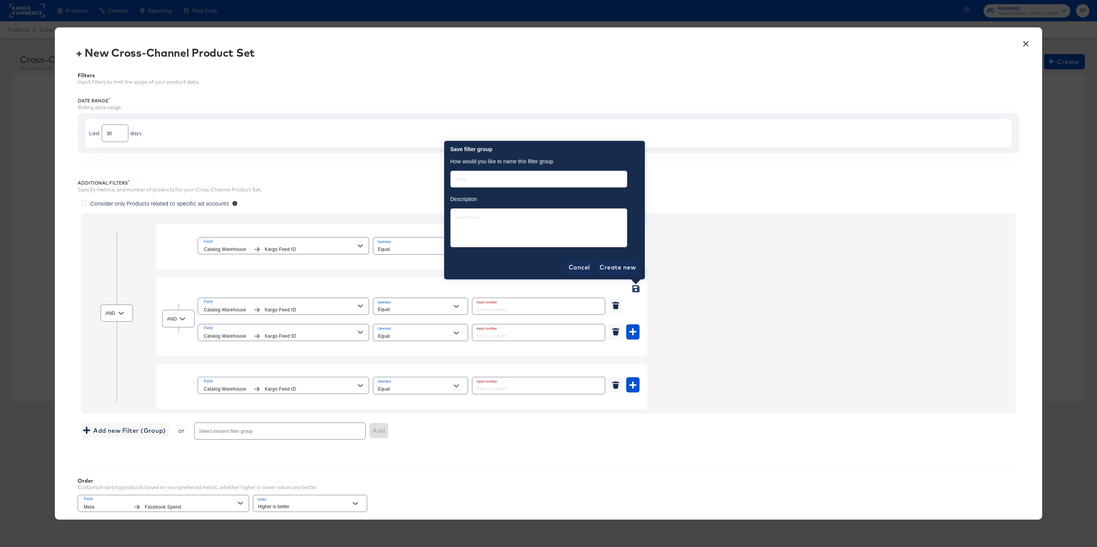
click at [509, 180] on input "text" at bounding box center [538, 176] width 176 height 16
type input "T"
type textarea "x"
type input "Te"
type textarea "x"
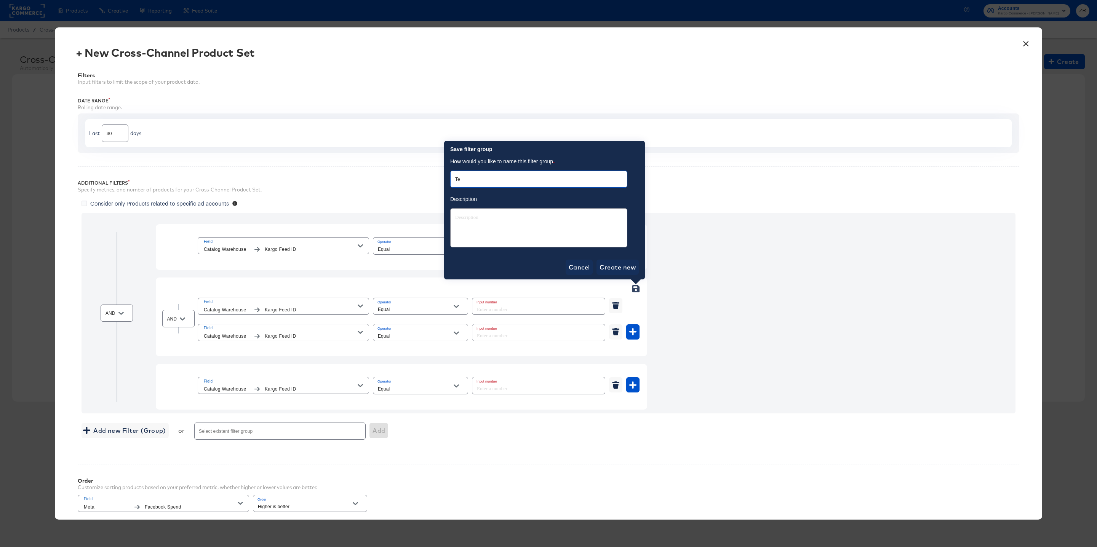
type input "Tes"
type textarea "x"
type input "Test"
type textarea "x"
type input "Test"
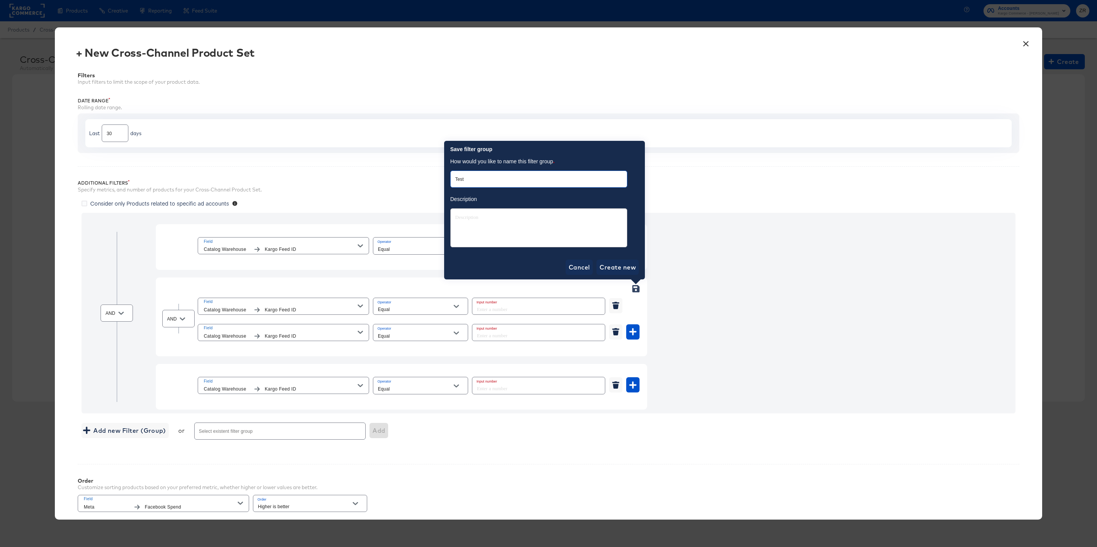
type textarea "x"
type textarea "T"
type textarea "x"
type textarea "Te"
type textarea "x"
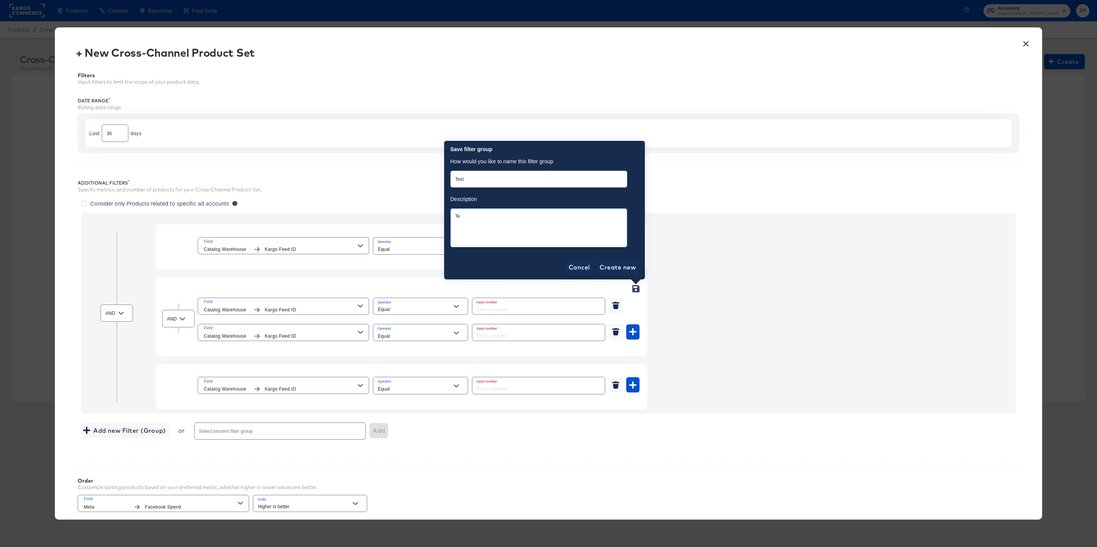
type textarea "Tes"
type textarea "x"
type textarea "Test"
type textarea "x"
type textarea "Test"
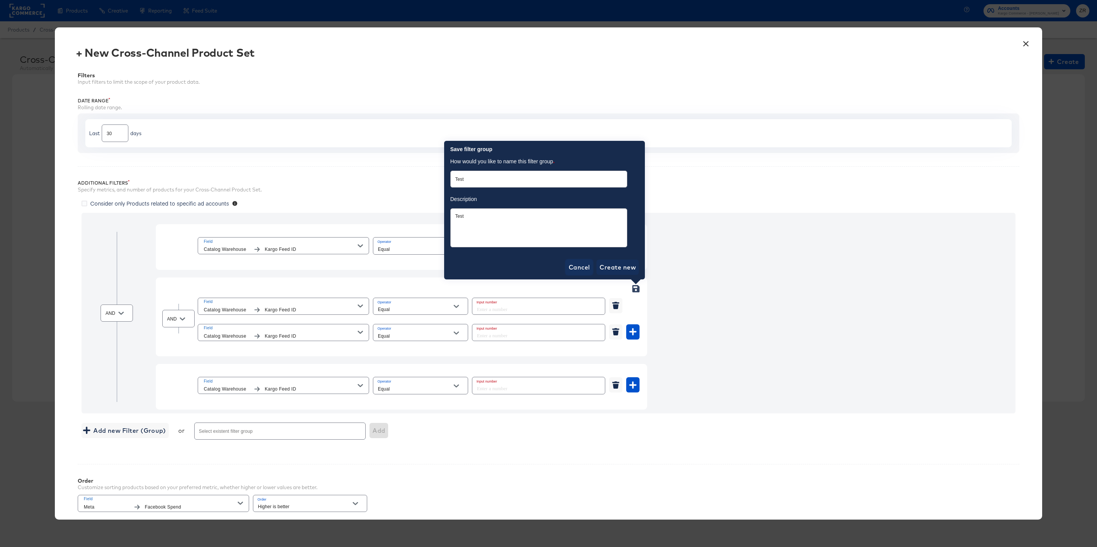
type textarea "x"
click at [580, 265] on span "Cancel" at bounding box center [578, 267] width 21 height 11
type textarea "x"
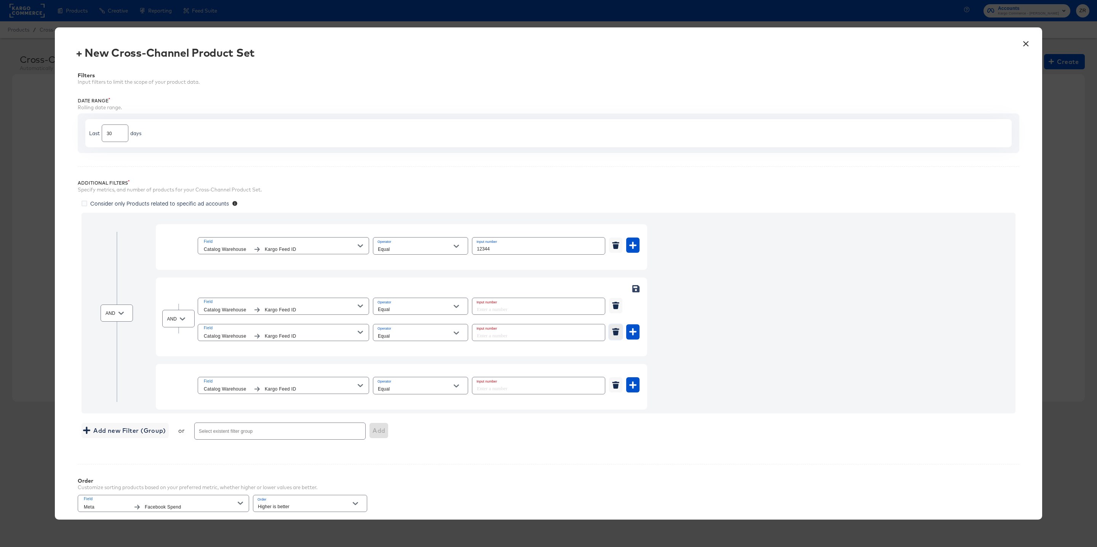
click at [614, 333] on icon "button" at bounding box center [616, 333] width 6 height 5
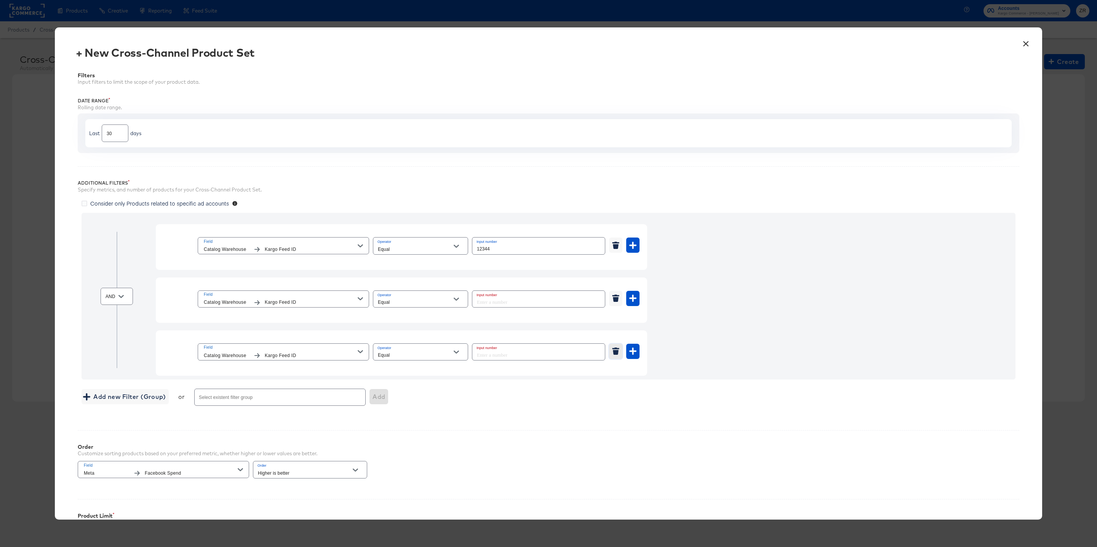
click at [614, 353] on icon "button" at bounding box center [616, 352] width 6 height 5
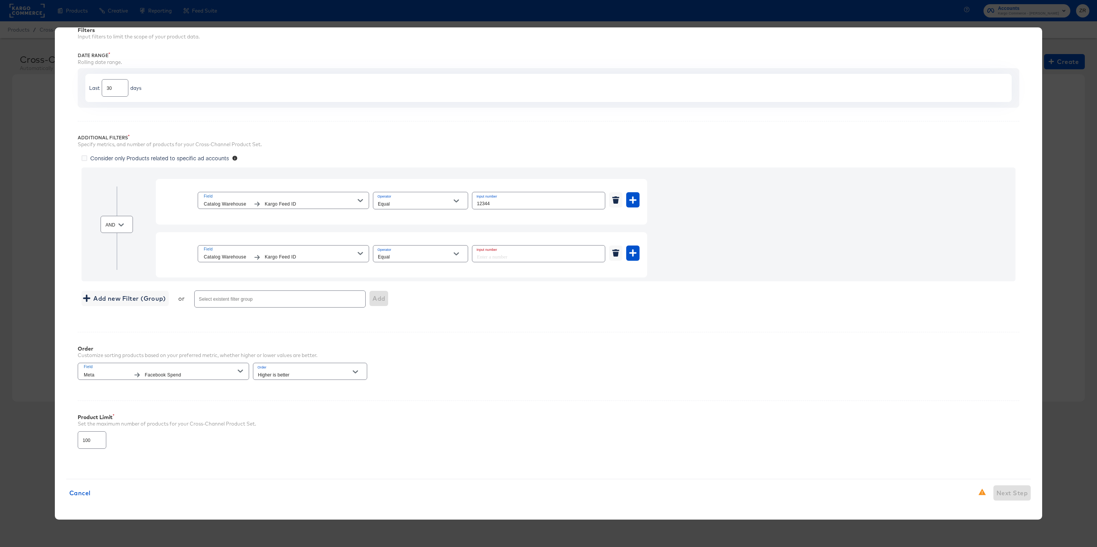
scroll to position [48, 0]
click at [243, 373] on button "Field Meta Facebook Spend" at bounding box center [163, 371] width 171 height 17
click at [353, 374] on icon "Open" at bounding box center [355, 371] width 5 height 5
click at [145, 436] on div "Product Limit Set the maximum number of products for your Cross-Channel Product…" at bounding box center [548, 428] width 941 height 55
click at [97, 438] on input "101" at bounding box center [92, 437] width 28 height 16
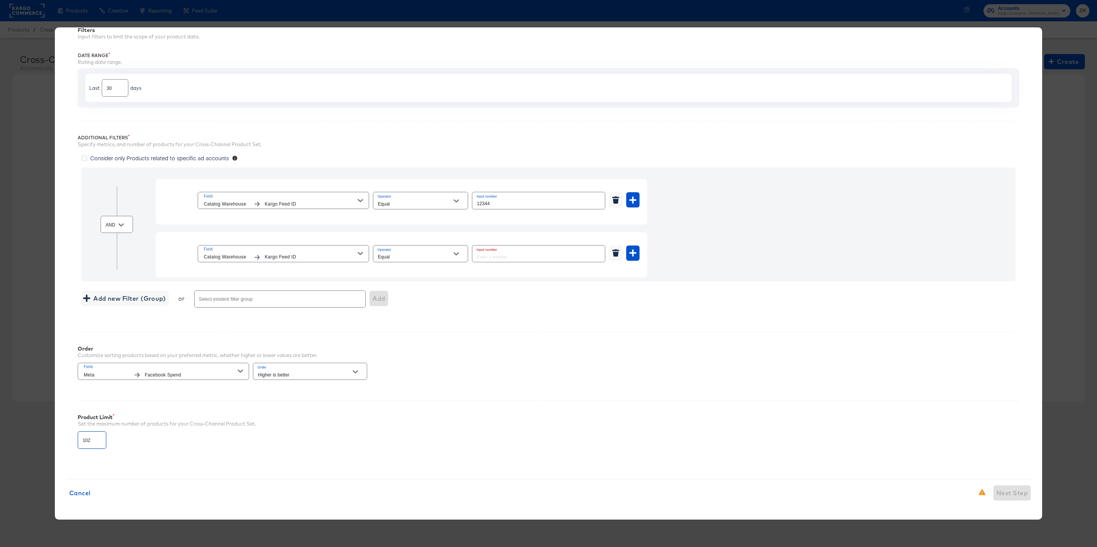
click at [97, 439] on input "102" at bounding box center [92, 437] width 28 height 16
click at [97, 439] on input "103" at bounding box center [92, 437] width 28 height 16
click at [97, 439] on input "104" at bounding box center [92, 437] width 28 height 16
click at [97, 439] on input "105" at bounding box center [92, 437] width 28 height 16
click at [98, 442] on input "104" at bounding box center [92, 437] width 28 height 16
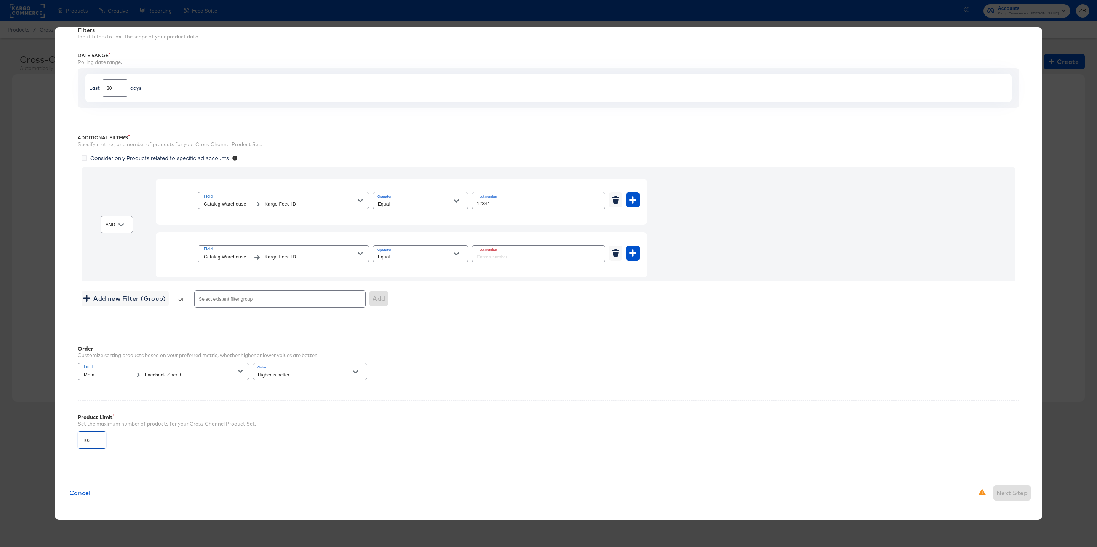
click at [98, 442] on input "103" at bounding box center [92, 437] width 28 height 16
click at [98, 442] on input "102" at bounding box center [92, 437] width 28 height 16
click at [98, 442] on input "101" at bounding box center [92, 437] width 28 height 16
click at [98, 442] on input "100" at bounding box center [92, 437] width 28 height 16
click at [90, 439] on input "100" at bounding box center [92, 437] width 28 height 16
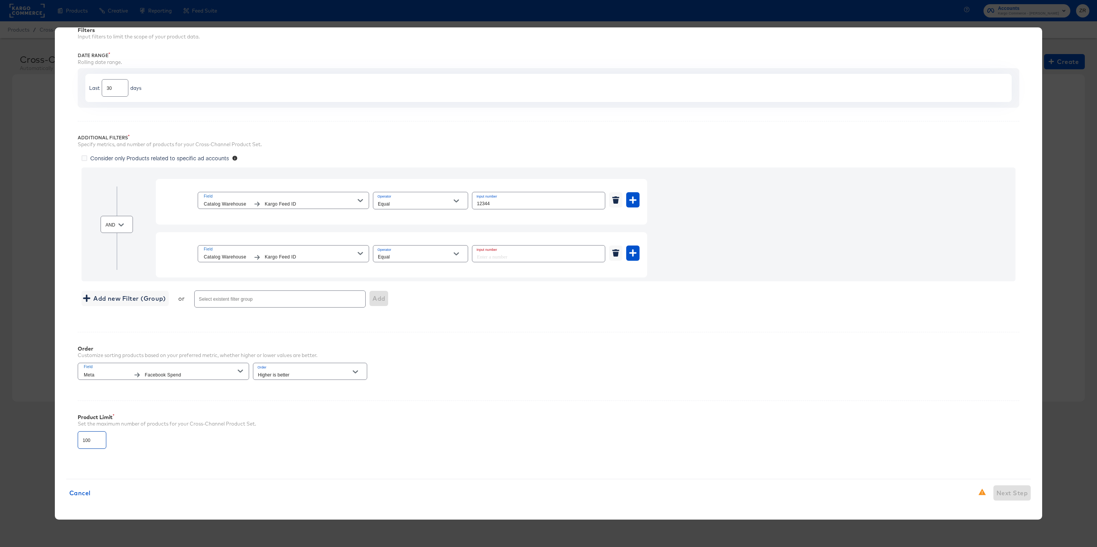
click at [90, 439] on input "100" at bounding box center [92, 437] width 28 height 16
type input "1"
type input "200"
click at [156, 455] on div "Product Limit Set the maximum number of products for your Cross-Channel Product…" at bounding box center [548, 428] width 941 height 55
click at [500, 253] on input "number" at bounding box center [536, 254] width 128 height 16
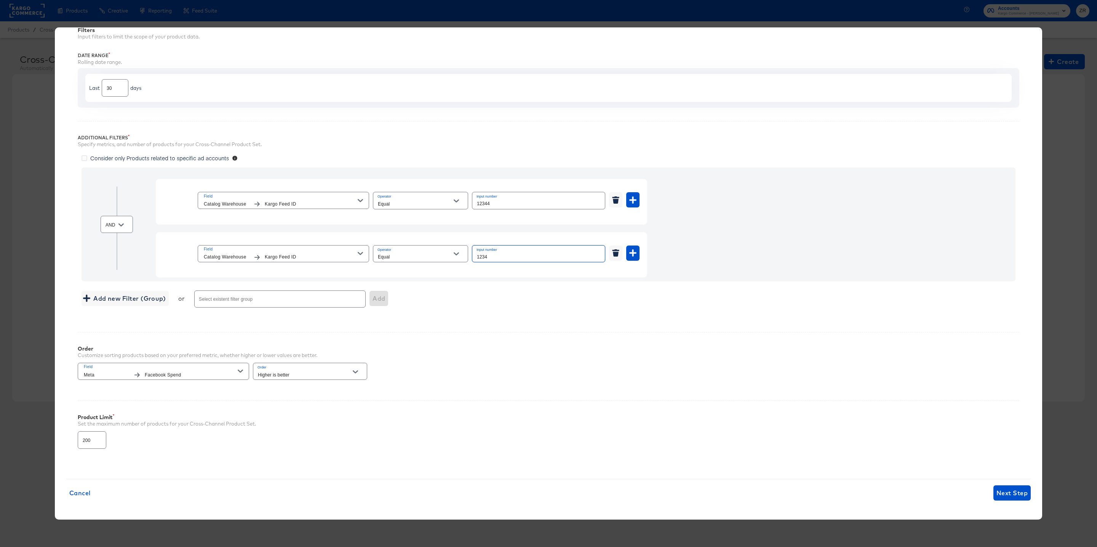
type input "1234"
click at [139, 479] on div "× + New Cross-Channel Product Set Filters Input filters to limit the scope of y…" at bounding box center [548, 273] width 987 height 492
click at [1005, 488] on span "Next Step" at bounding box center [1011, 493] width 31 height 11
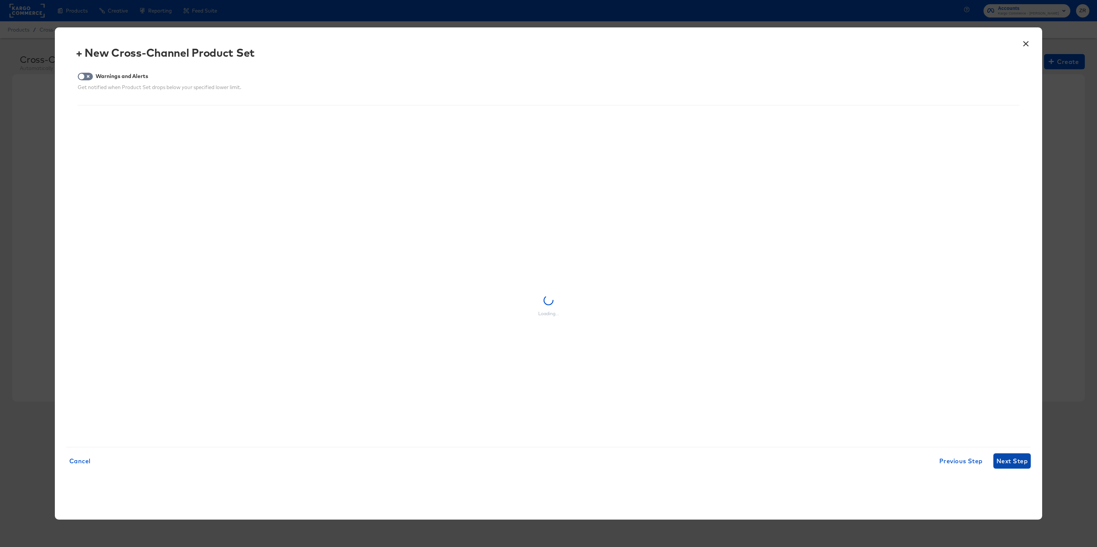
scroll to position [0, 0]
click at [75, 470] on div "× + New Cross-Channel Product Set Warnings and Alerts Get notified when Product…" at bounding box center [548, 273] width 987 height 492
click at [77, 461] on span "Cancel" at bounding box center [79, 461] width 21 height 11
